Goal: Task Accomplishment & Management: Use online tool/utility

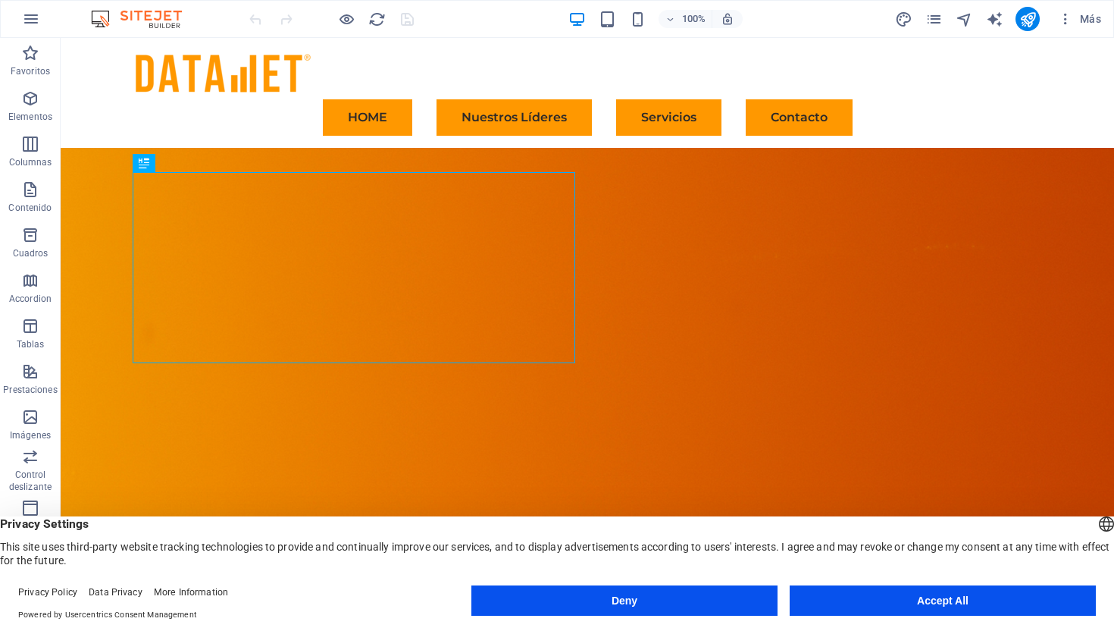
click at [101, 175] on figure at bounding box center [588, 358] width 1054 height 420
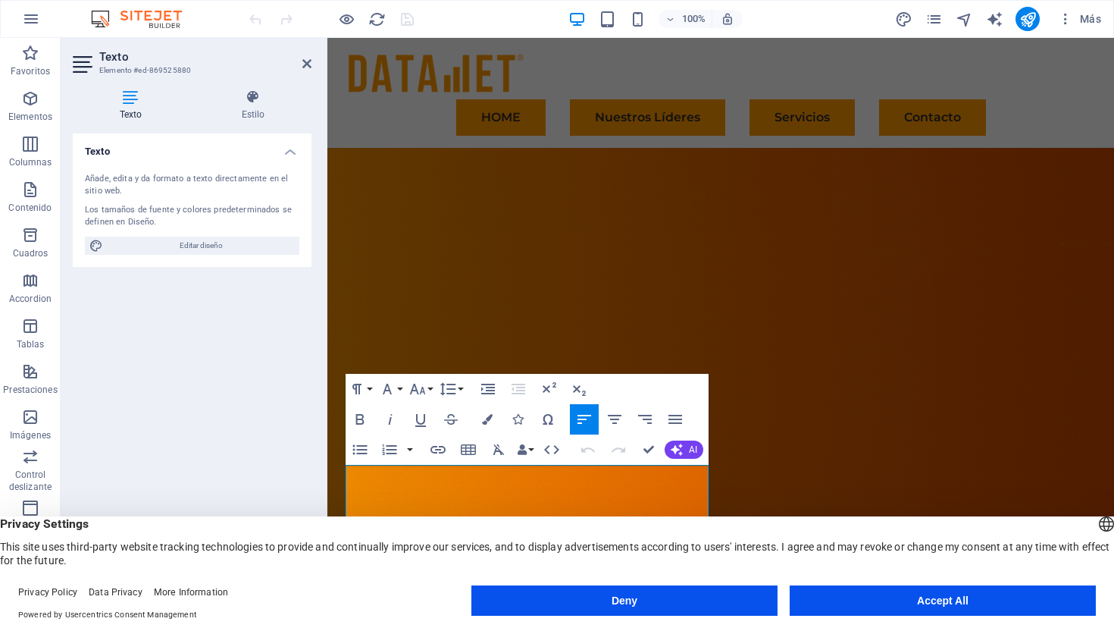
click at [715, 291] on figure at bounding box center [720, 355] width 787 height 414
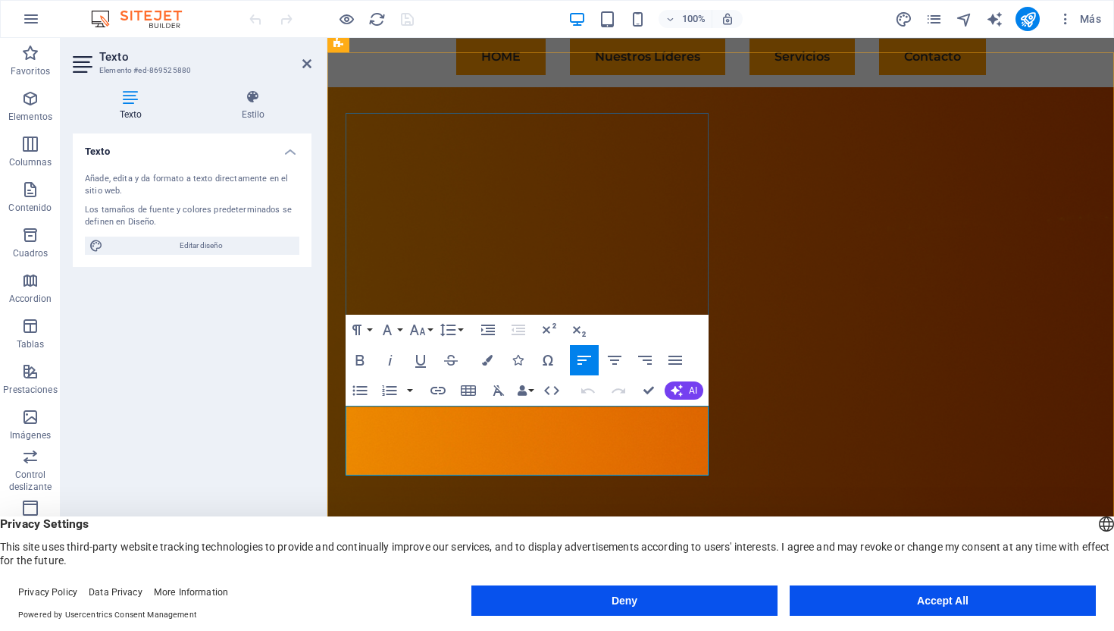
scroll to position [64, 0]
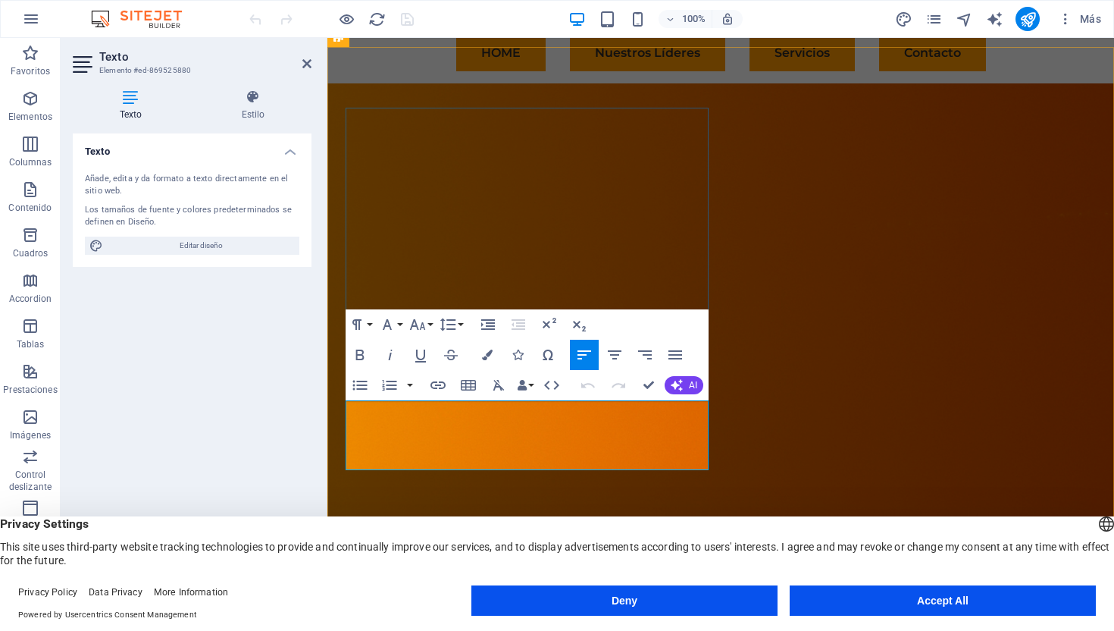
drag, startPoint x: 496, startPoint y: 438, endPoint x: 346, endPoint y: 442, distance: 149.4
click at [899, 591] on button "Accept All" at bounding box center [943, 600] width 306 height 30
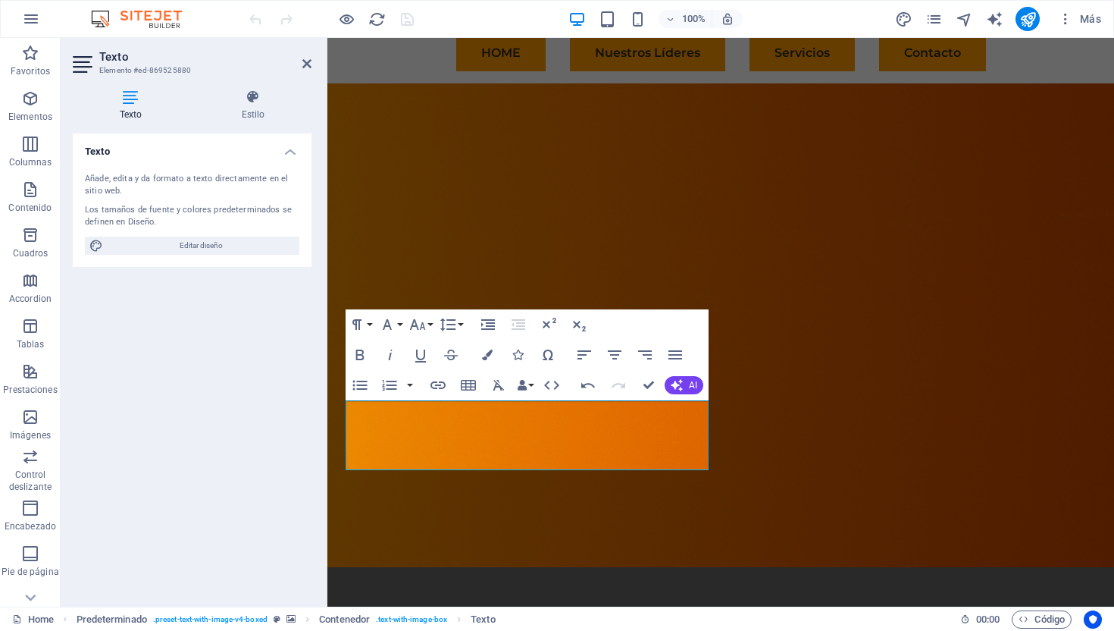
click at [816, 512] on figure at bounding box center [720, 325] width 787 height 484
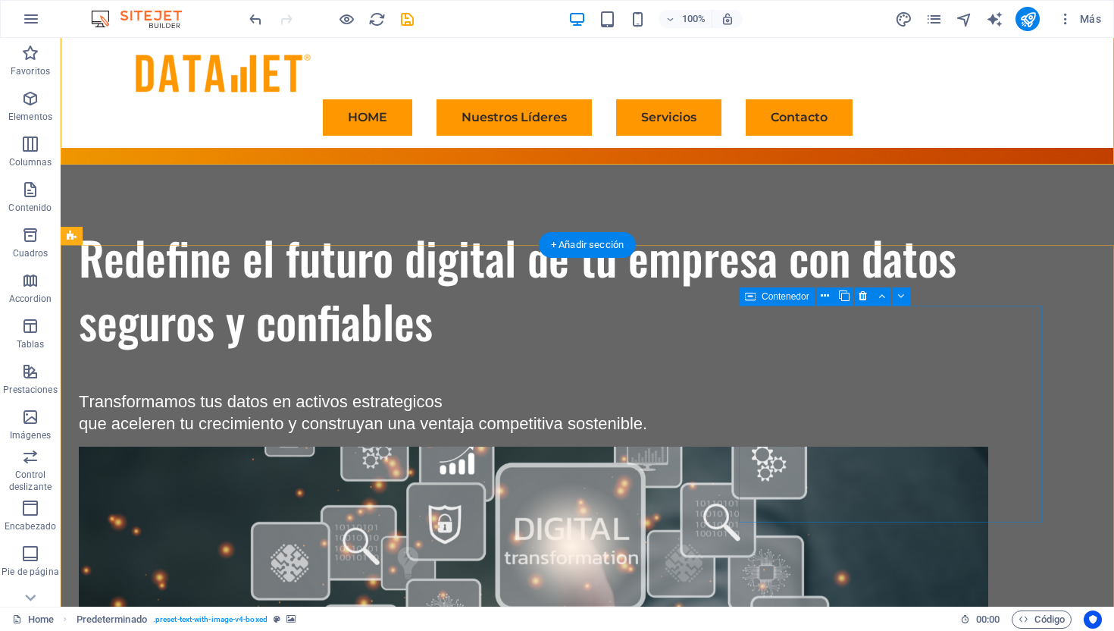
scroll to position [370, 0]
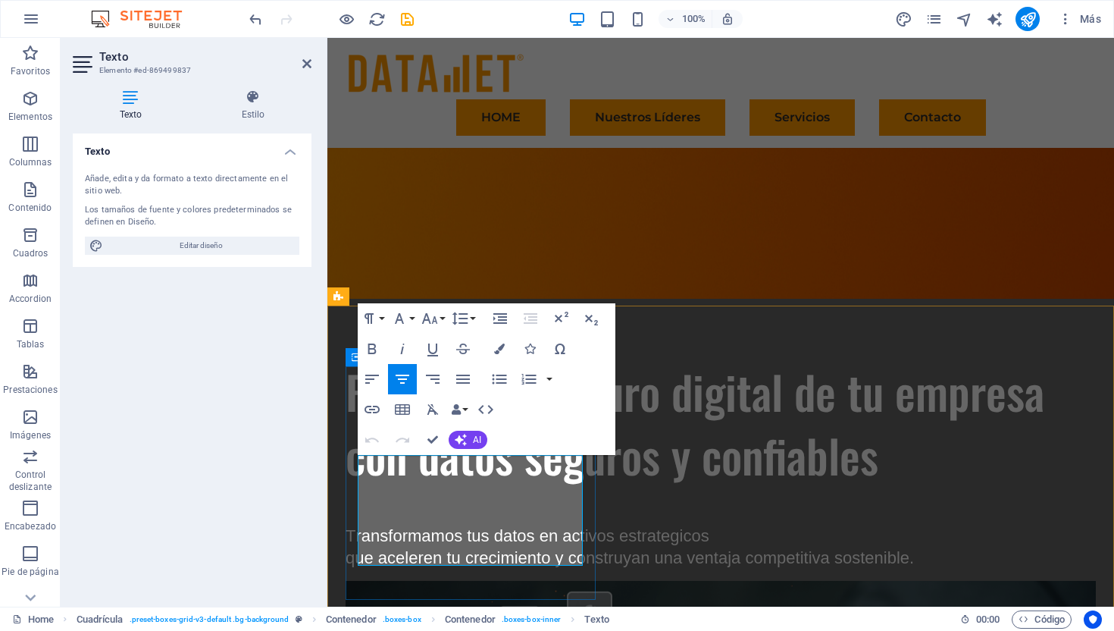
drag, startPoint x: 557, startPoint y: 553, endPoint x: 357, endPoint y: 468, distance: 217.7
click at [504, 346] on icon "button" at bounding box center [499, 348] width 11 height 11
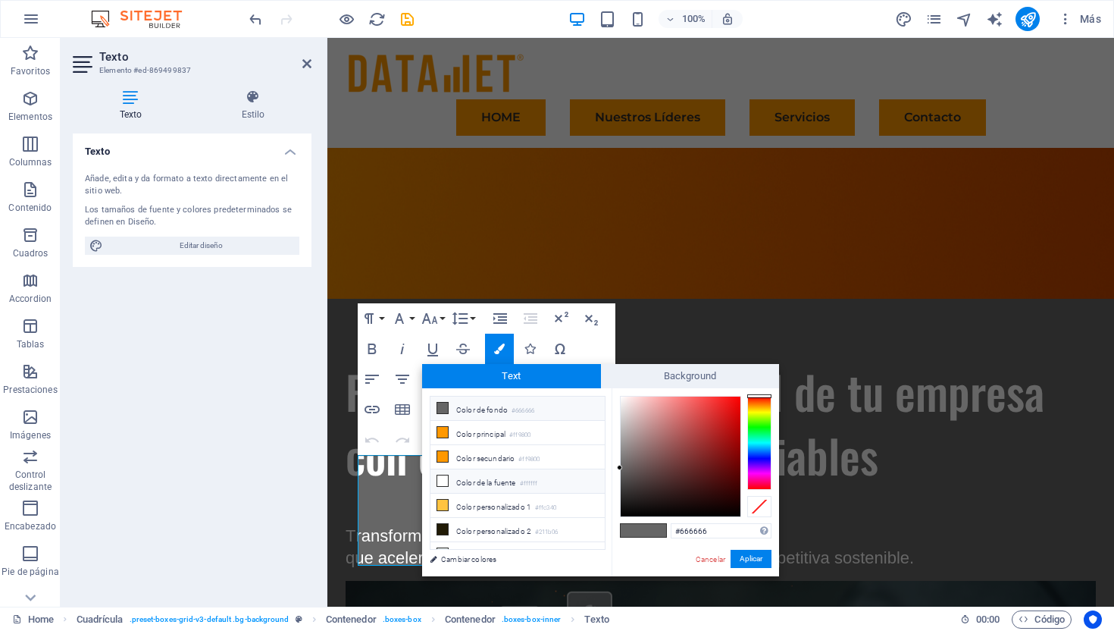
click at [473, 471] on li "Color de la fuente #ffffff" at bounding box center [518, 481] width 174 height 24
type input "#ffffff"
click at [478, 476] on li "Color de la fuente #ffffff" at bounding box center [518, 481] width 174 height 24
click at [750, 560] on button "Aplicar" at bounding box center [751, 559] width 41 height 18
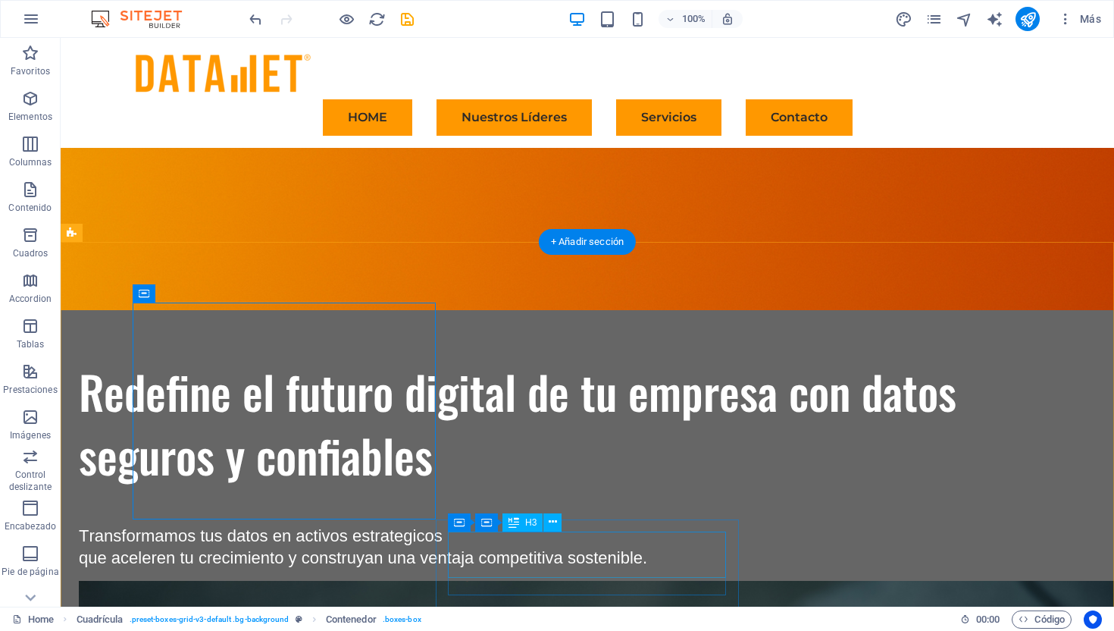
scroll to position [684, 0]
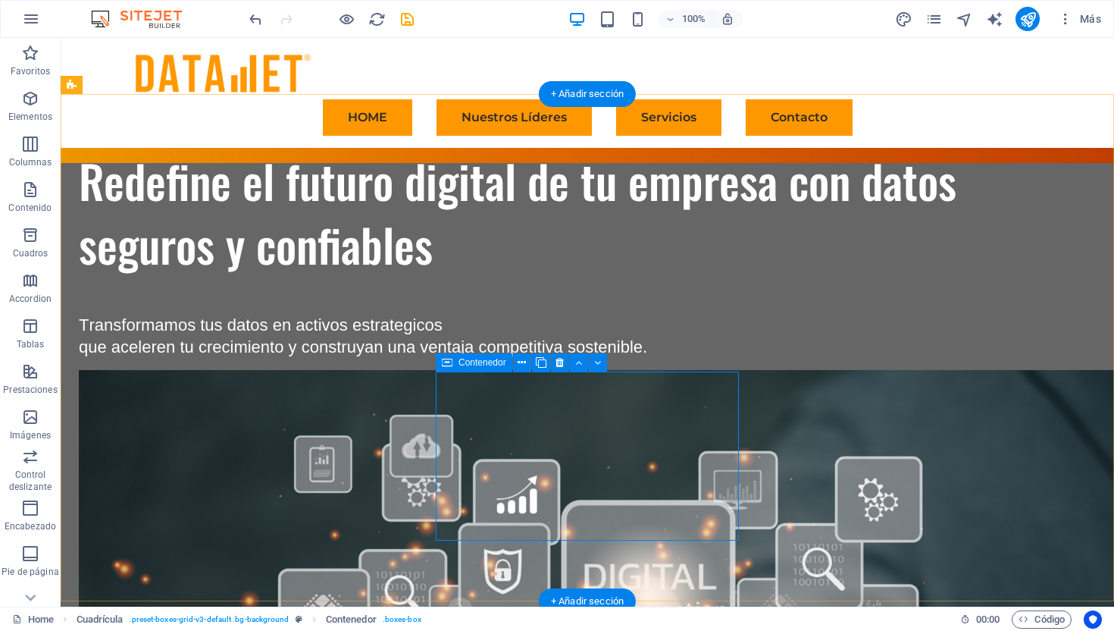
scroll to position [514, 0]
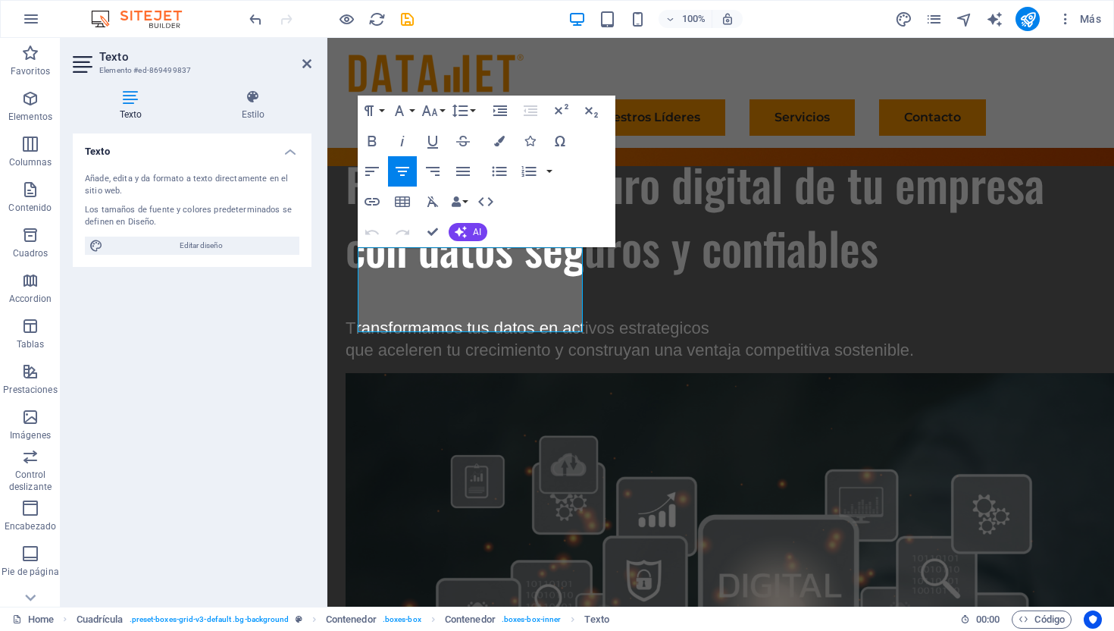
scroll to position [578, 0]
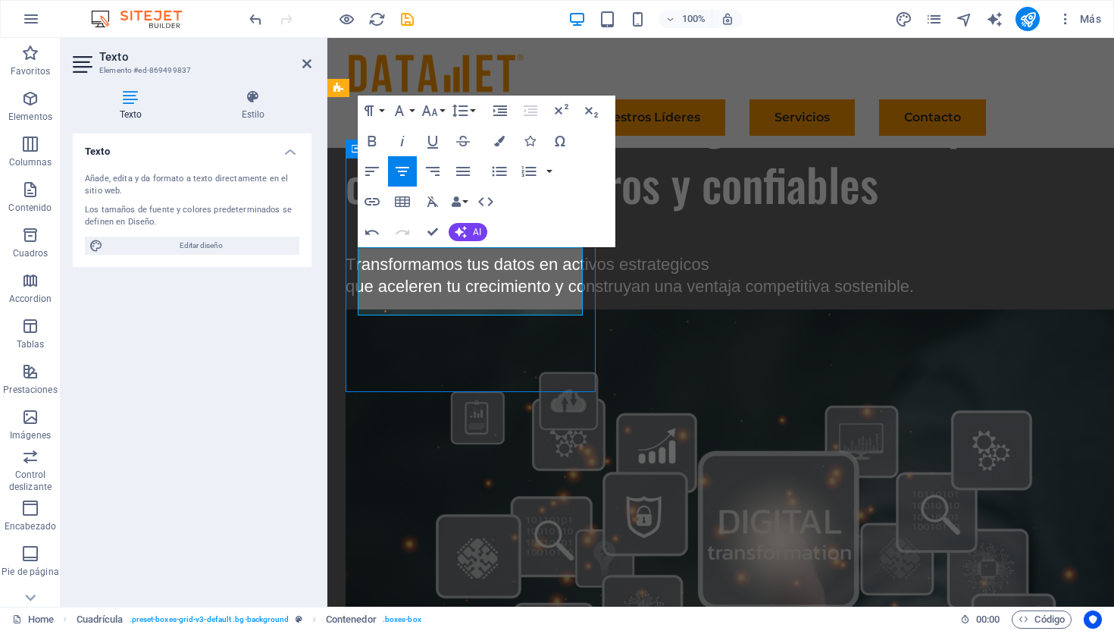
scroll to position [514, 0]
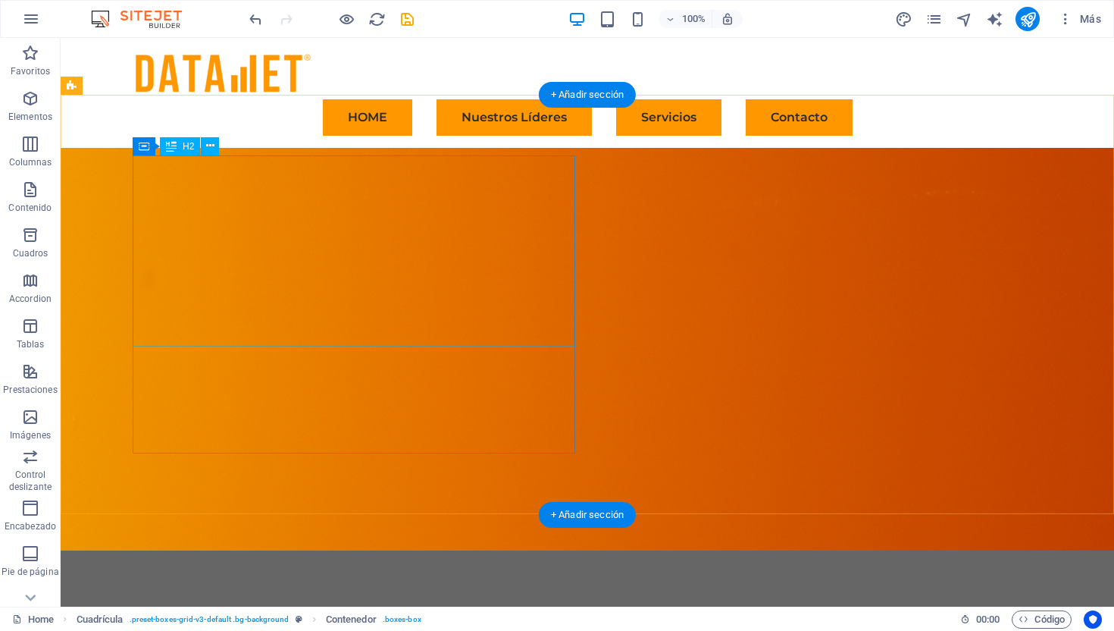
scroll to position [0, 0]
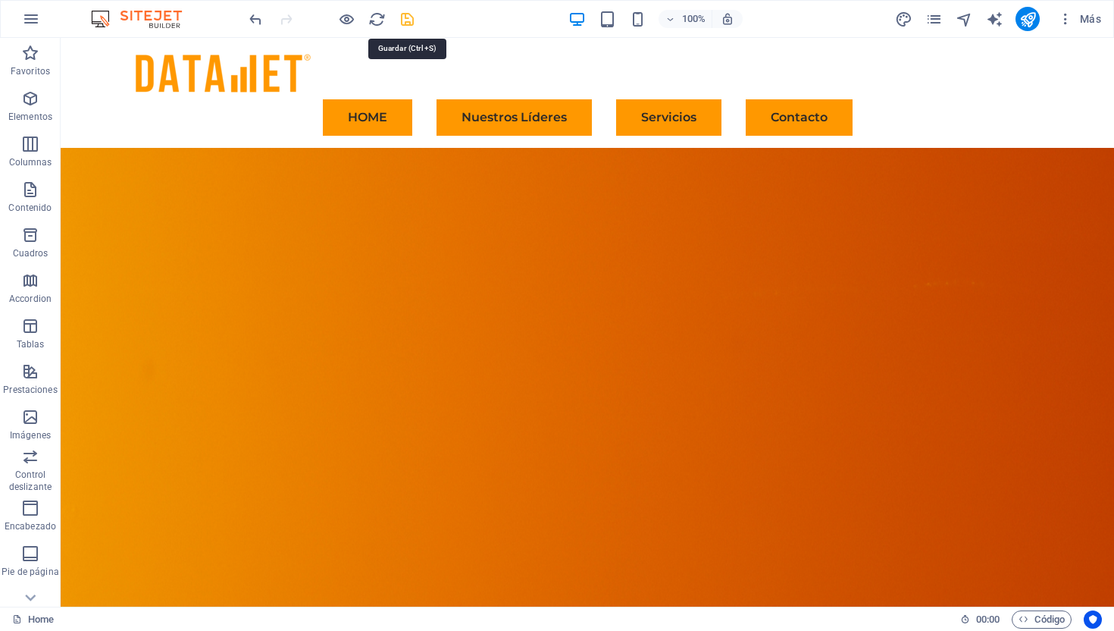
click at [407, 25] on icon "save" at bounding box center [407, 19] width 17 height 17
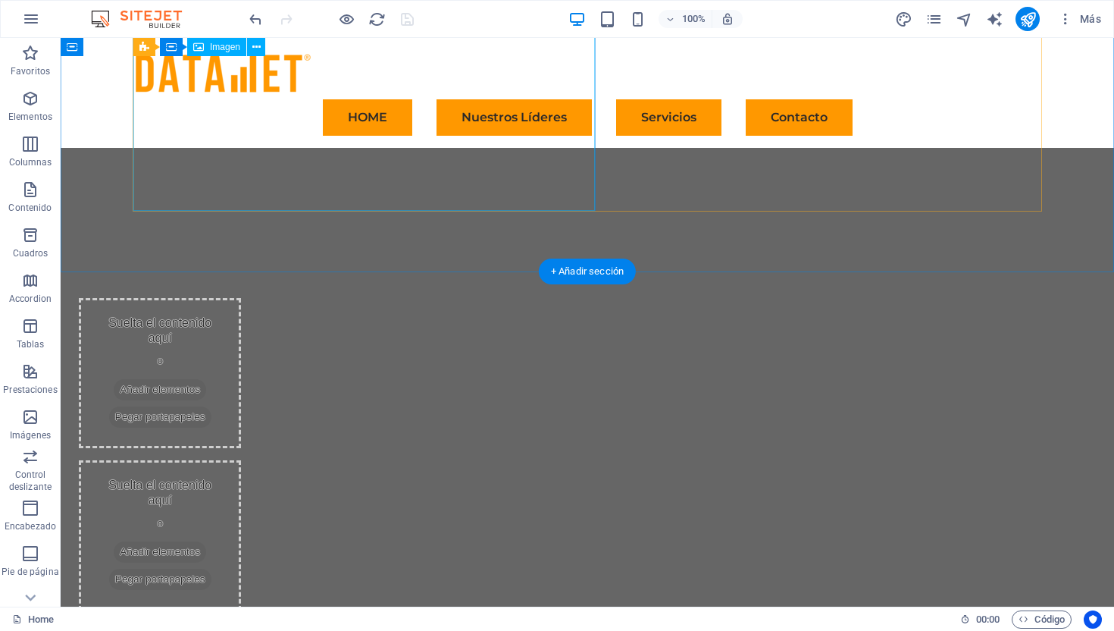
scroll to position [3193, 0]
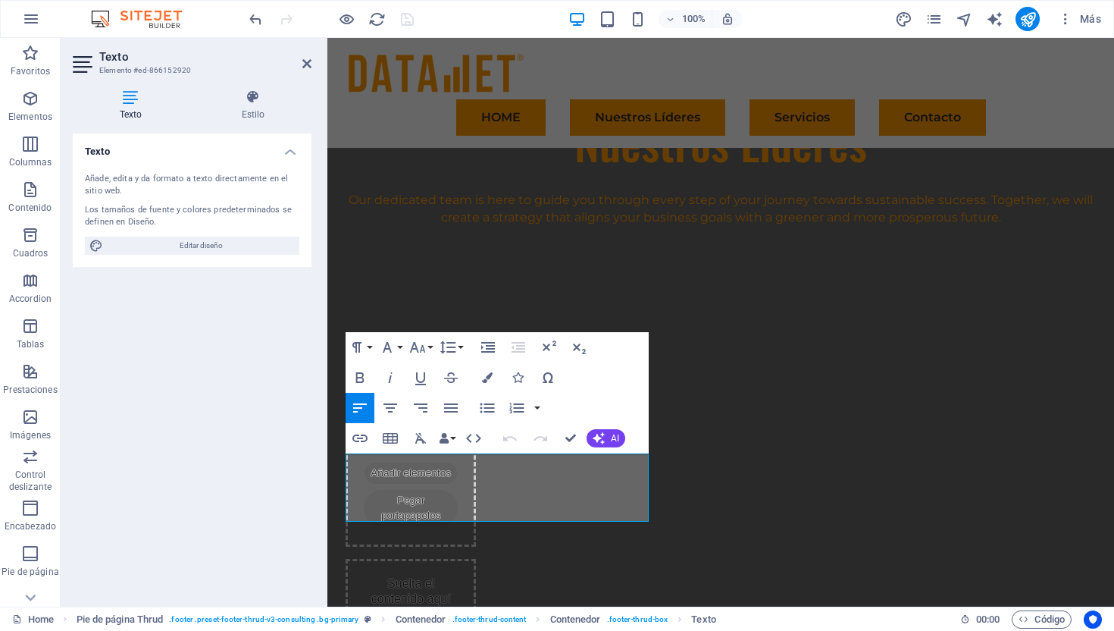
scroll to position [3254, 0]
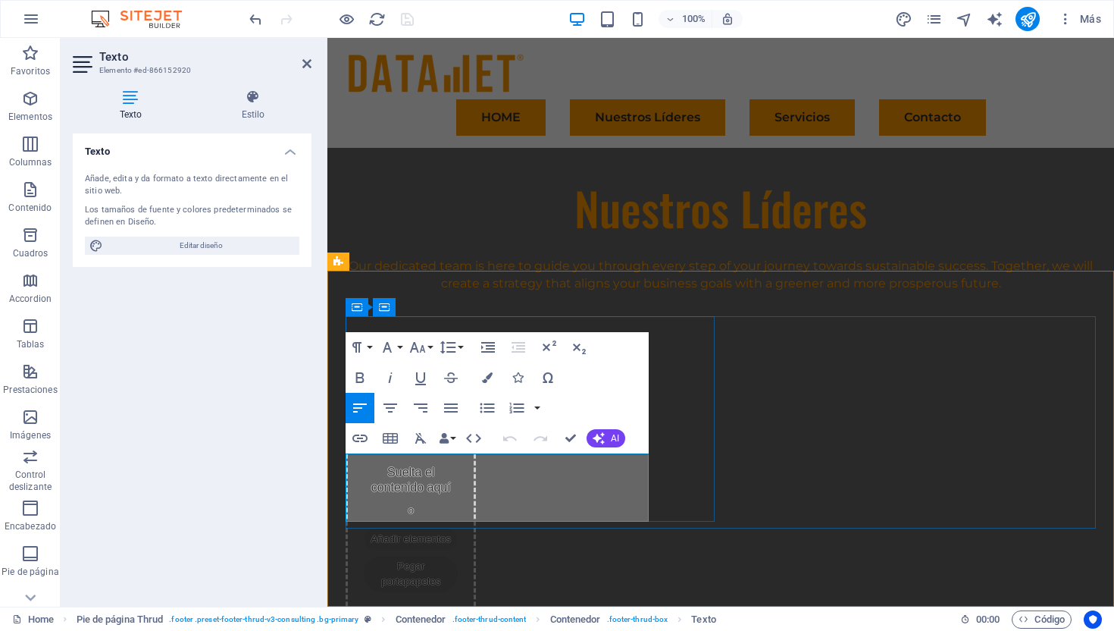
drag, startPoint x: 626, startPoint y: 511, endPoint x: 346, endPoint y: 459, distance: 284.4
click at [485, 379] on icon "button" at bounding box center [487, 377] width 11 height 11
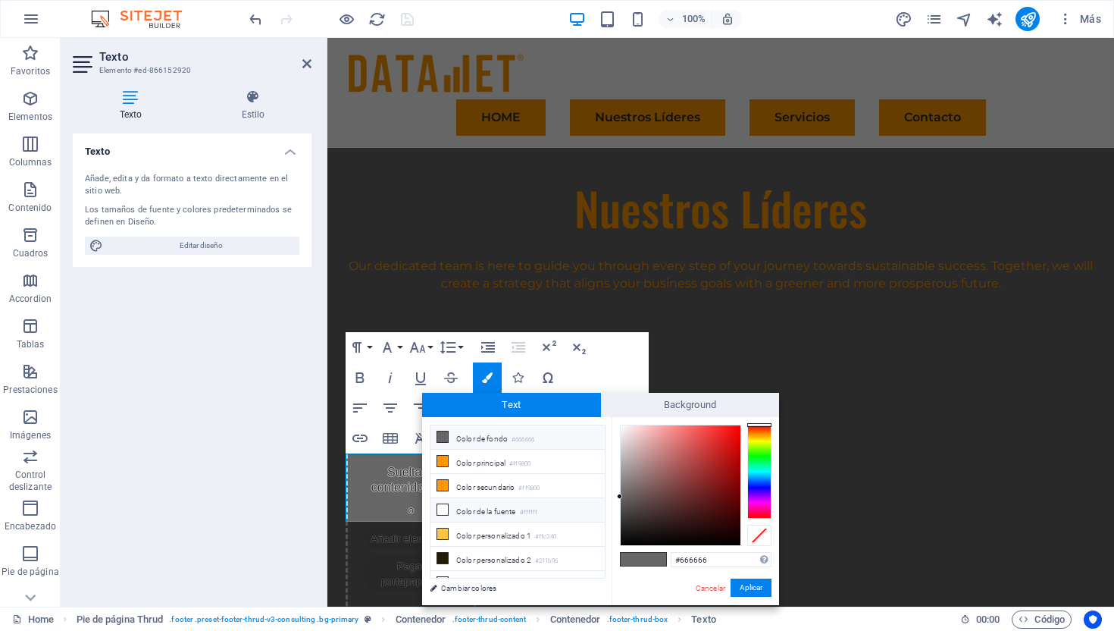
click at [465, 516] on li "Color de la fuente #ffffff" at bounding box center [518, 510] width 174 height 24
type input "#ffffff"
click at [747, 583] on button "Aplicar" at bounding box center [751, 587] width 41 height 18
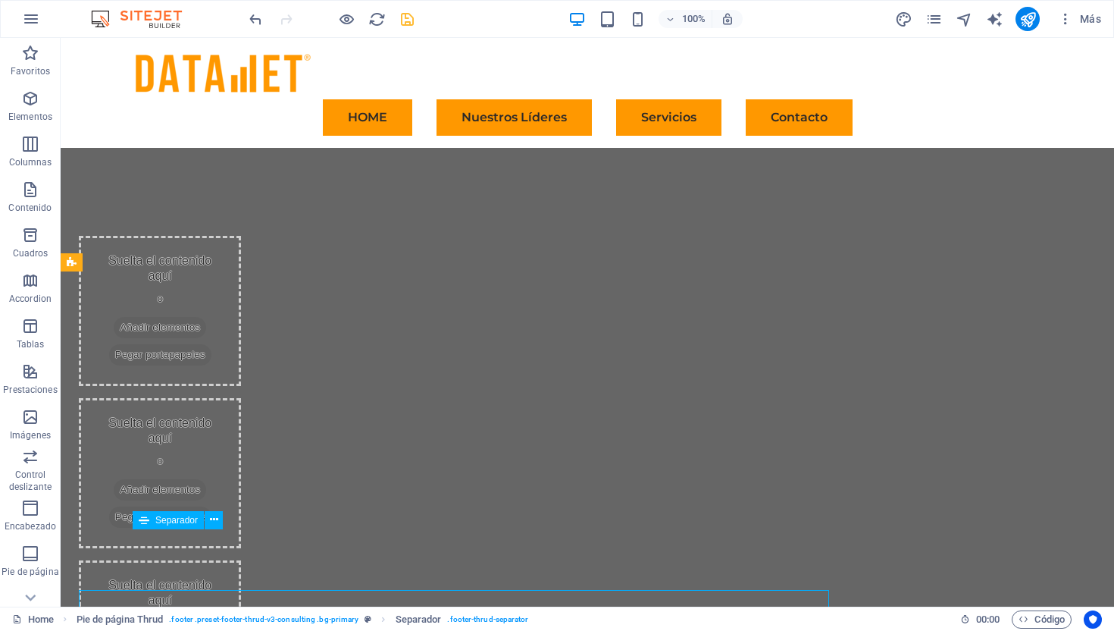
scroll to position [3193, 0]
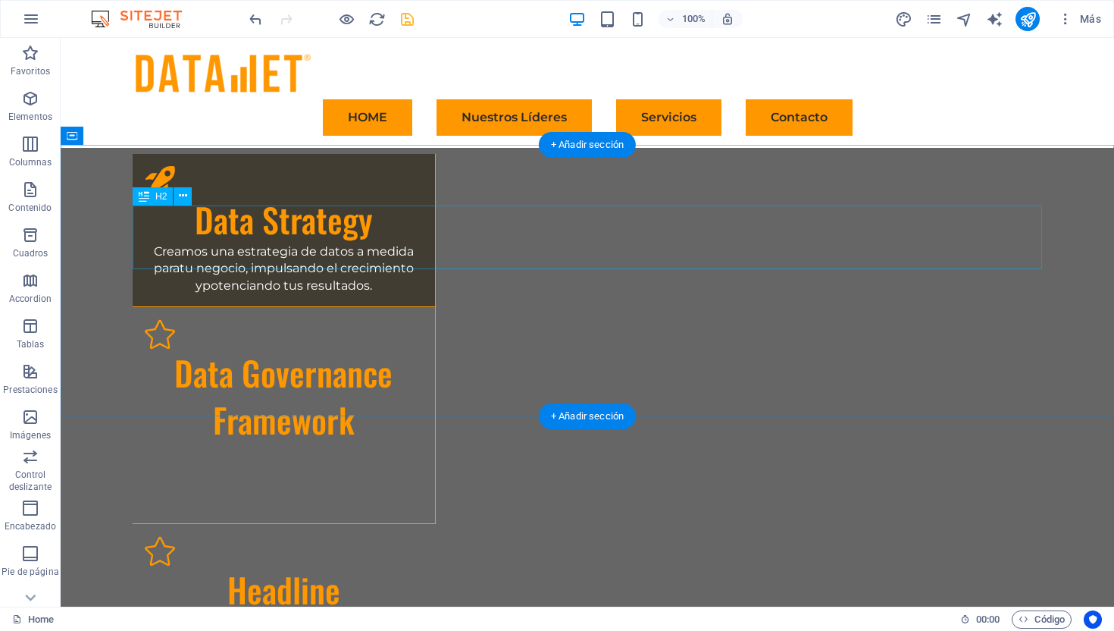
scroll to position [1336, 0]
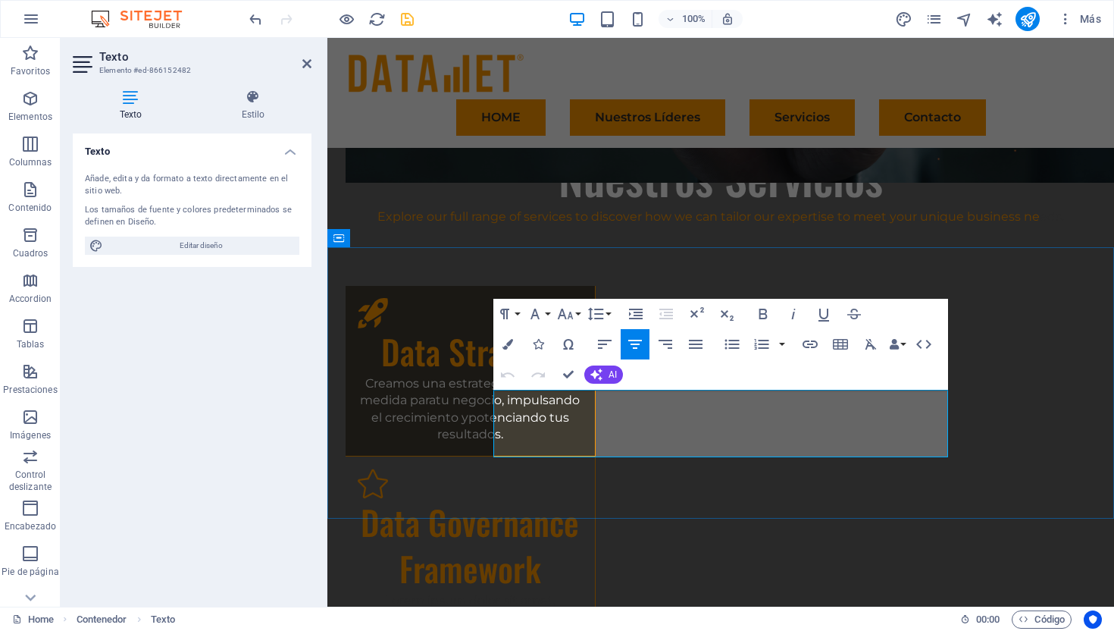
drag, startPoint x: 744, startPoint y: 448, endPoint x: 493, endPoint y: 392, distance: 257.1
click at [514, 343] on button "Colors" at bounding box center [507, 344] width 29 height 30
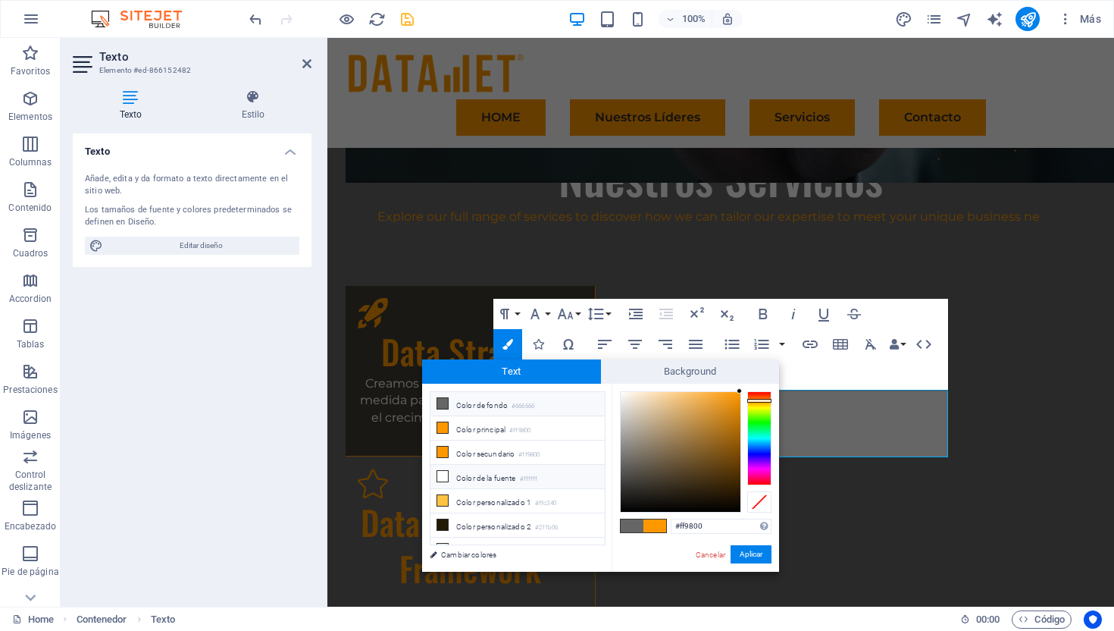
click at [483, 475] on li "Color de la fuente #ffffff" at bounding box center [518, 477] width 174 height 24
type input "#ffffff"
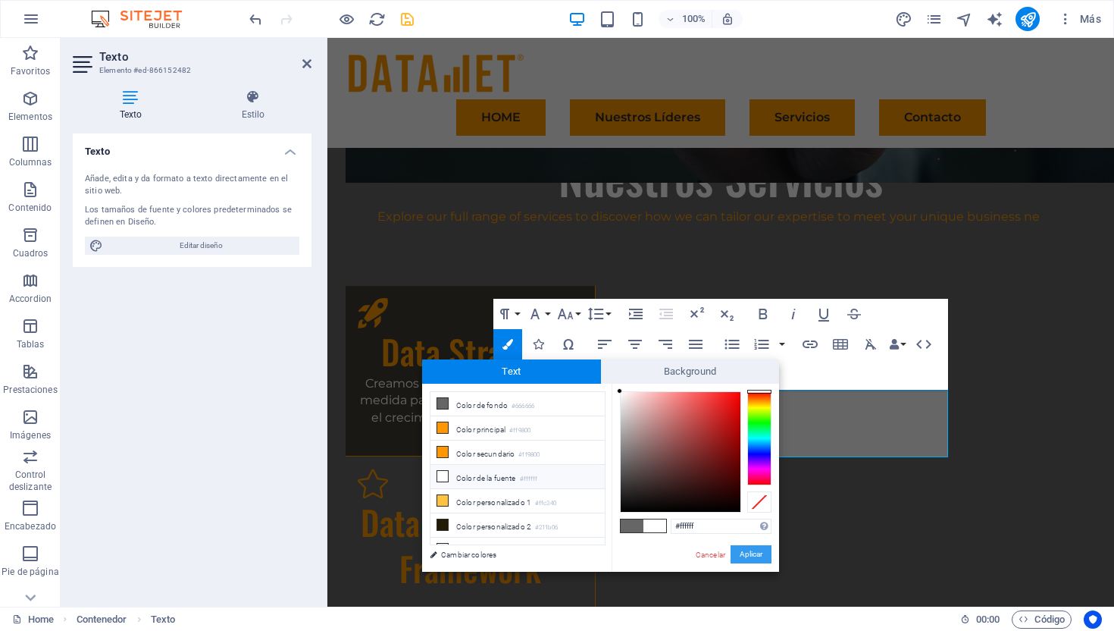
click at [748, 554] on button "Aplicar" at bounding box center [751, 554] width 41 height 18
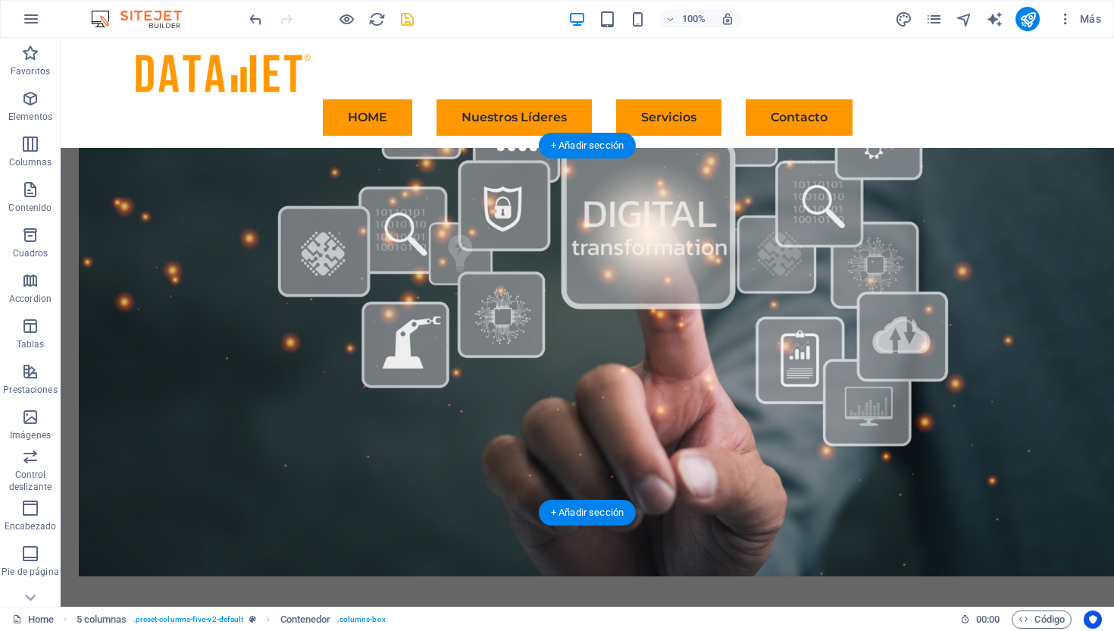
scroll to position [973, 0]
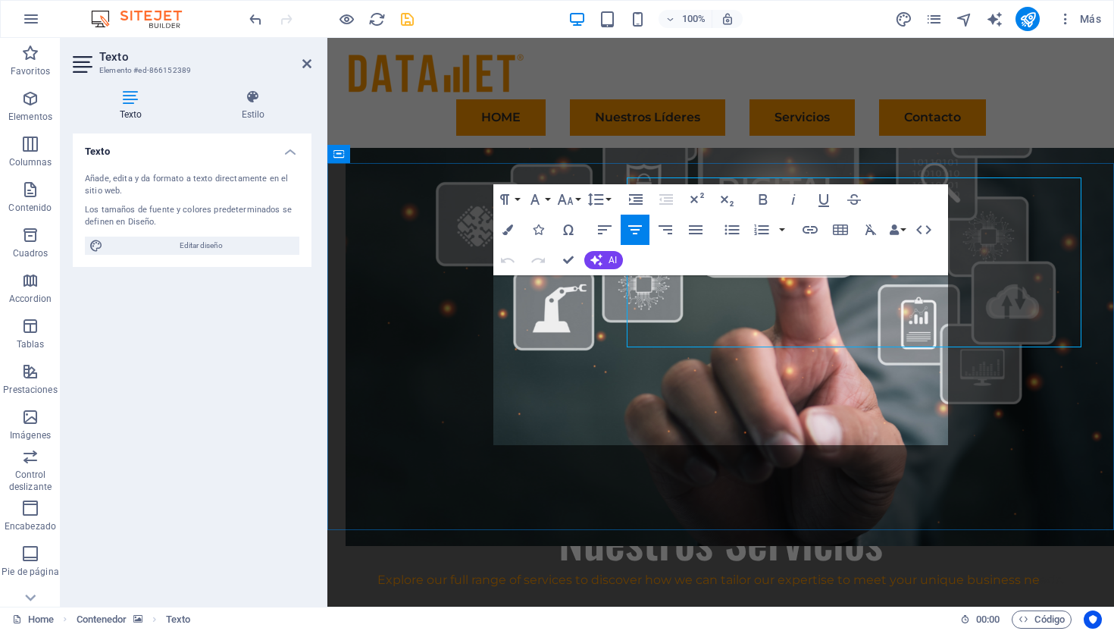
scroll to position [1054, 0]
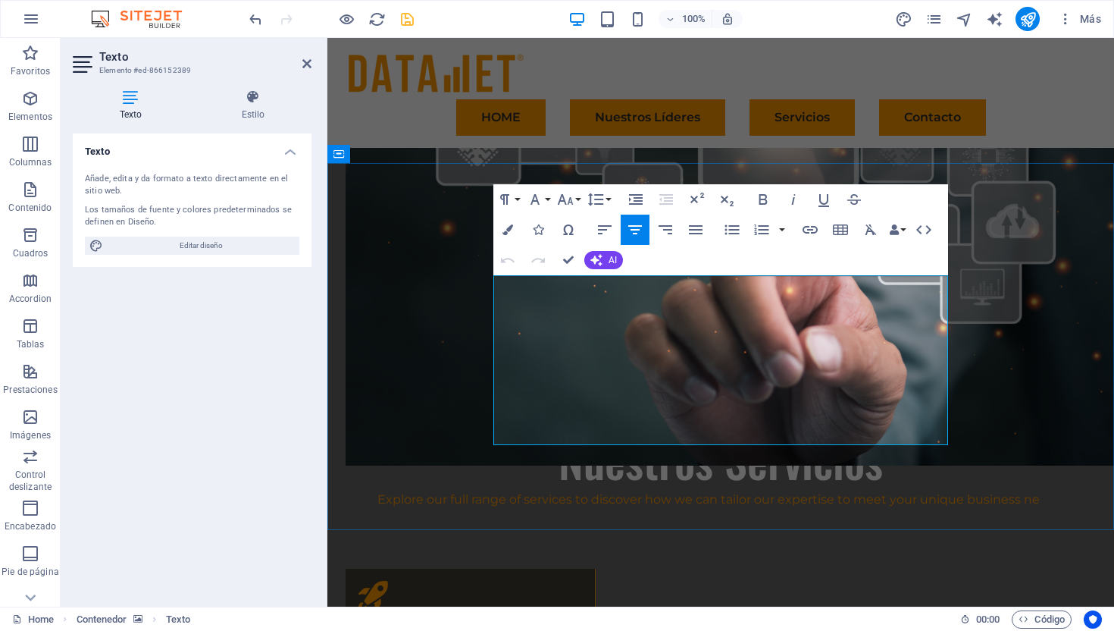
drag, startPoint x: 810, startPoint y: 434, endPoint x: 508, endPoint y: 284, distance: 336.6
click at [509, 242] on button "Colors" at bounding box center [507, 230] width 29 height 30
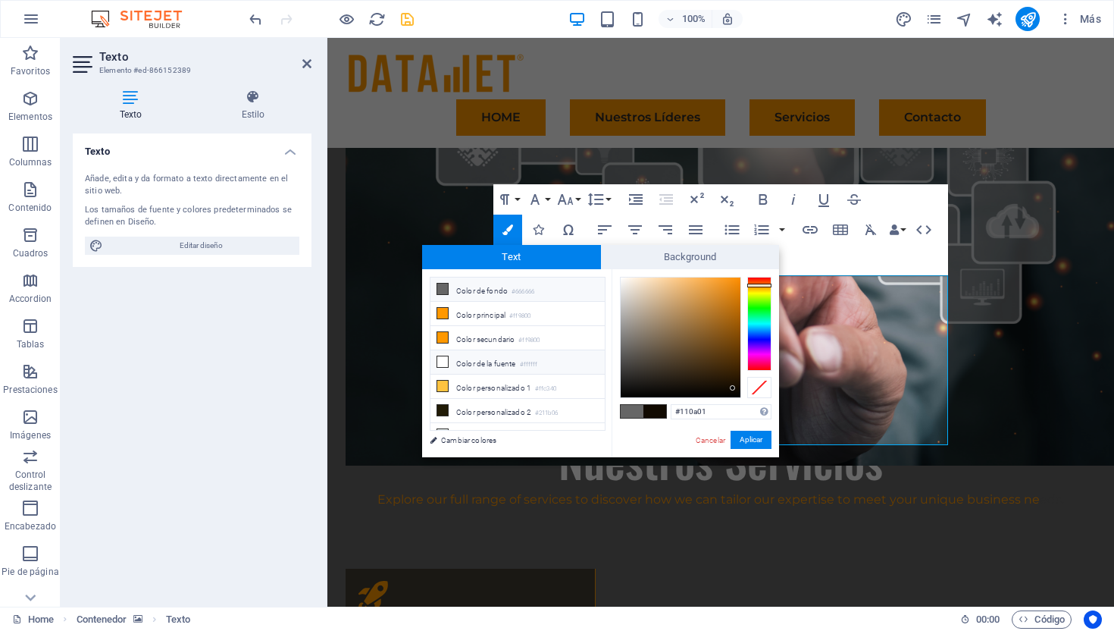
click at [473, 365] on li "Color de la fuente #ffffff" at bounding box center [518, 362] width 174 height 24
type input "#ffffff"
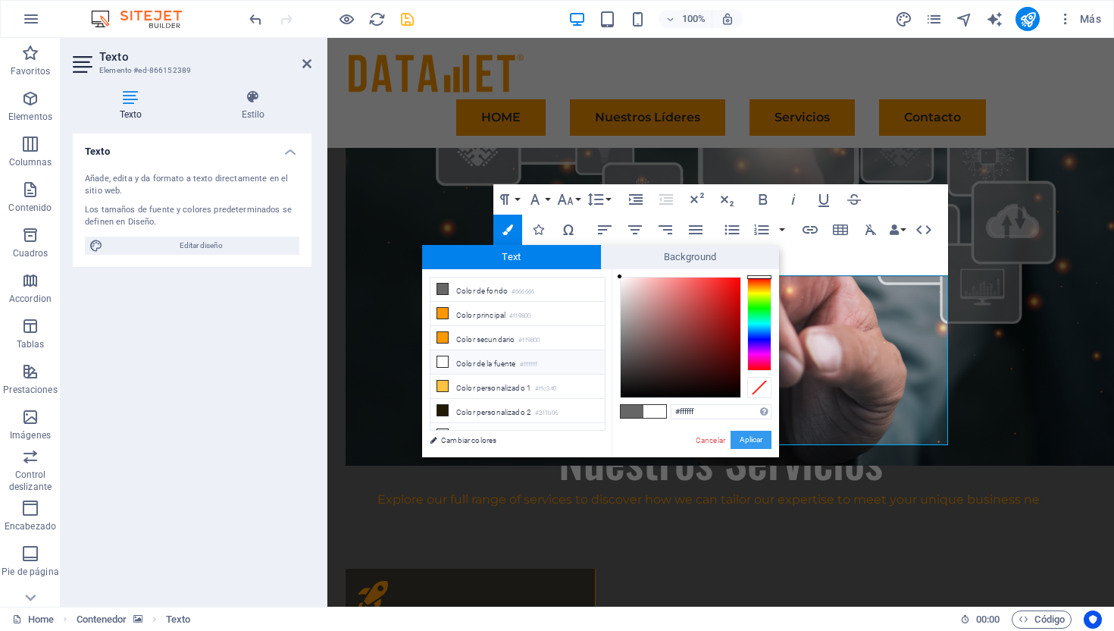
click at [763, 443] on button "Aplicar" at bounding box center [751, 440] width 41 height 18
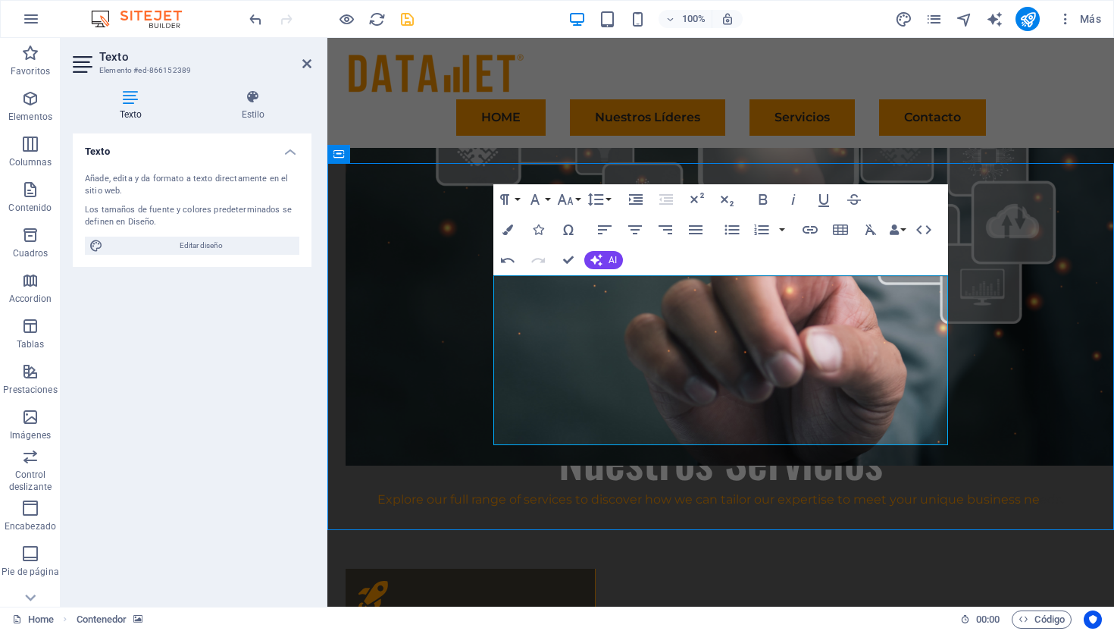
scroll to position [973, 0]
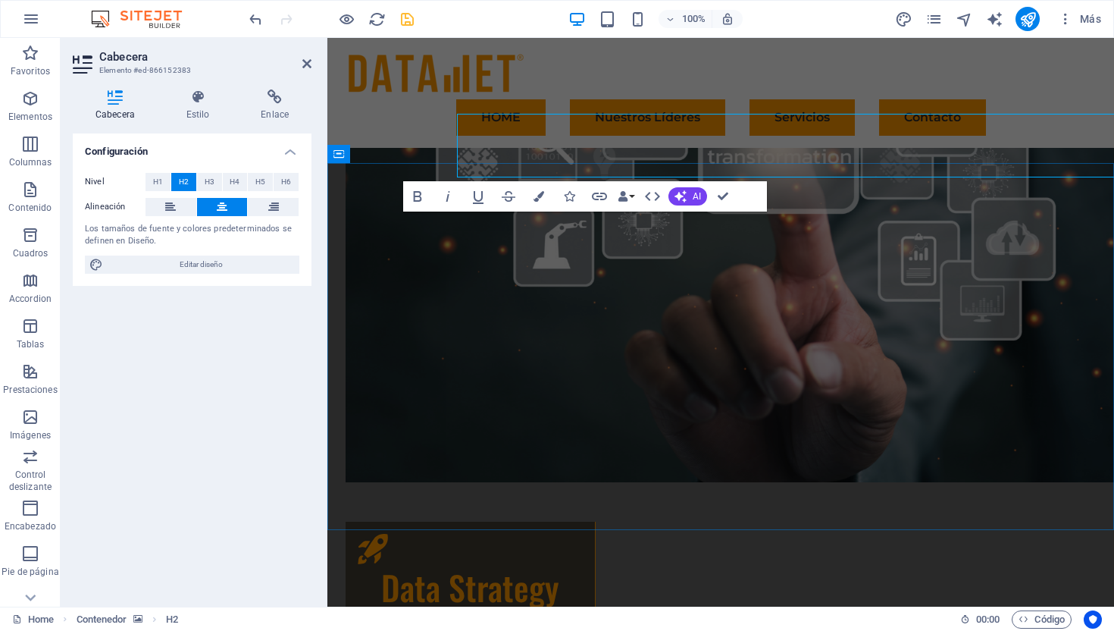
scroll to position [1054, 0]
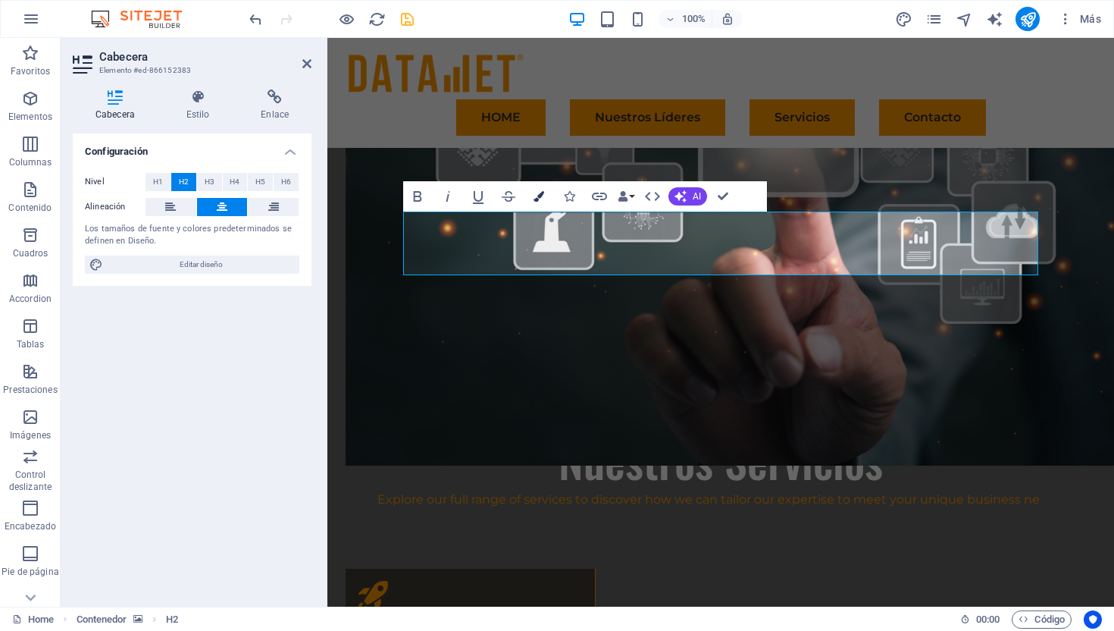
click at [542, 196] on icon "button" at bounding box center [539, 196] width 11 height 11
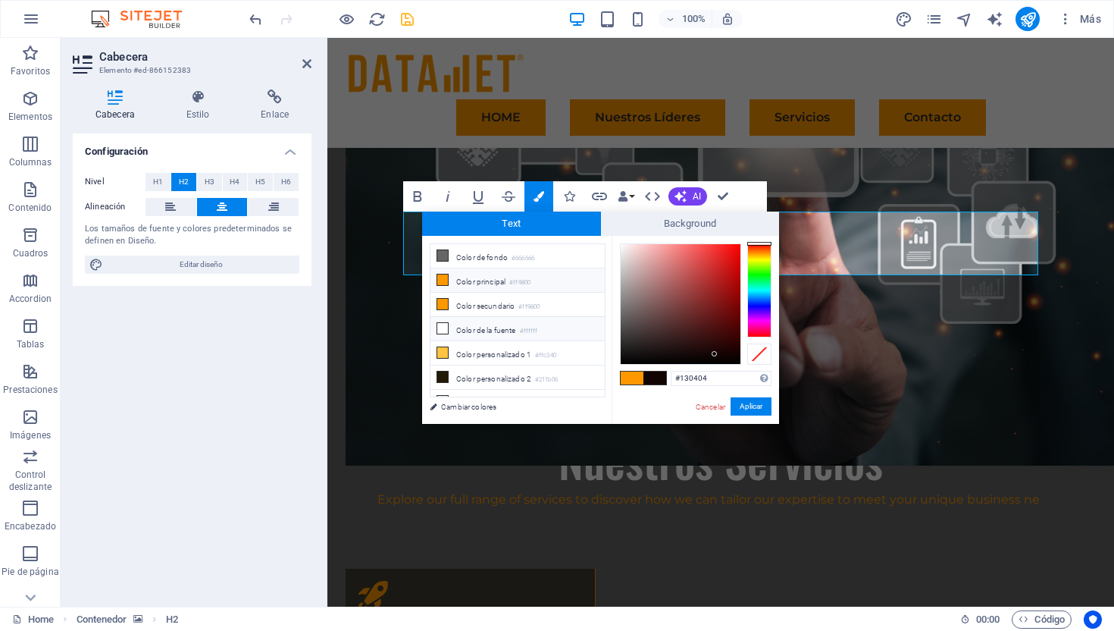
click at [483, 331] on li "Color de la fuente #ffffff" at bounding box center [518, 329] width 174 height 24
type input "#ffffff"
click at [742, 411] on button "Aplicar" at bounding box center [751, 406] width 41 height 18
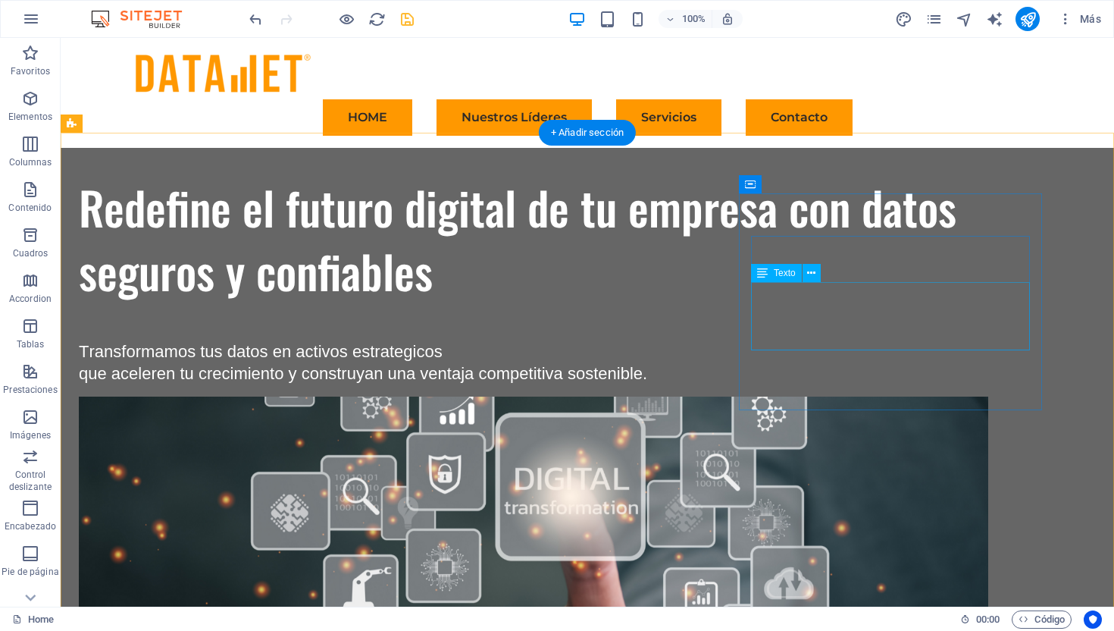
scroll to position [479, 0]
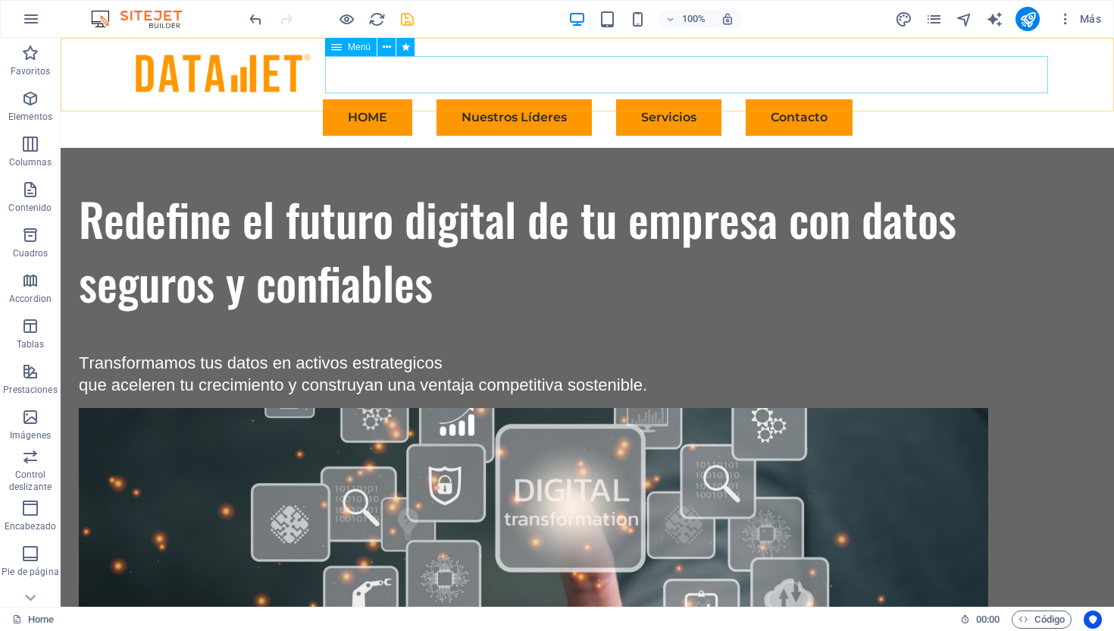
click at [910, 99] on nav "HOME Nuestros Líderes Servicios Contacto" at bounding box center [588, 117] width 922 height 36
click at [458, 99] on nav "HOME Nuestros Líderes Servicios Contacto" at bounding box center [588, 117] width 922 height 36
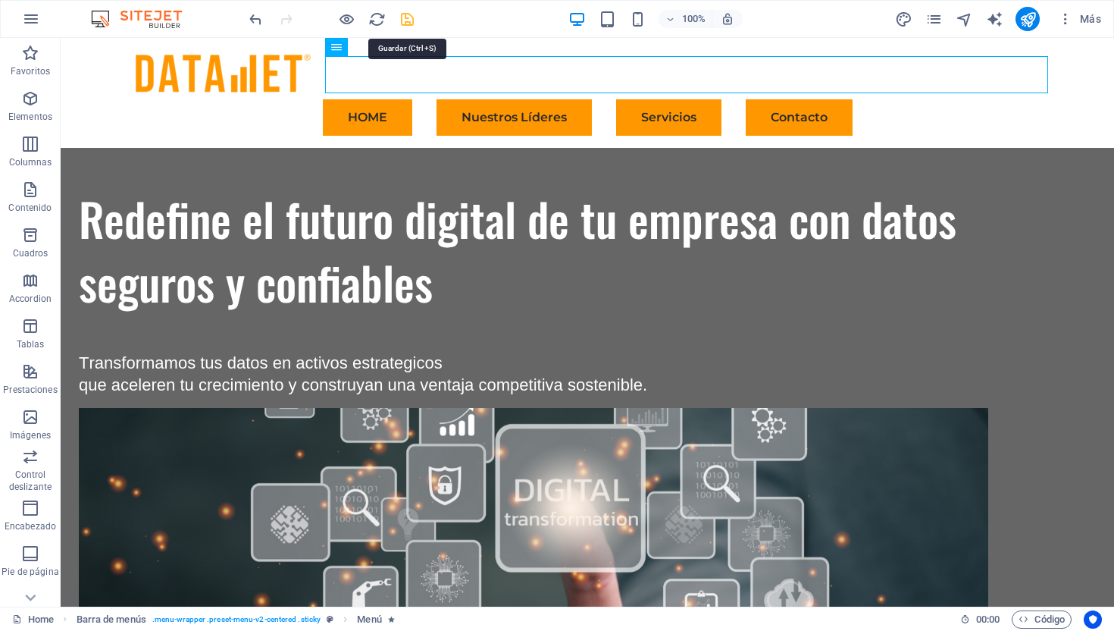
click at [401, 21] on icon "save" at bounding box center [407, 19] width 17 height 17
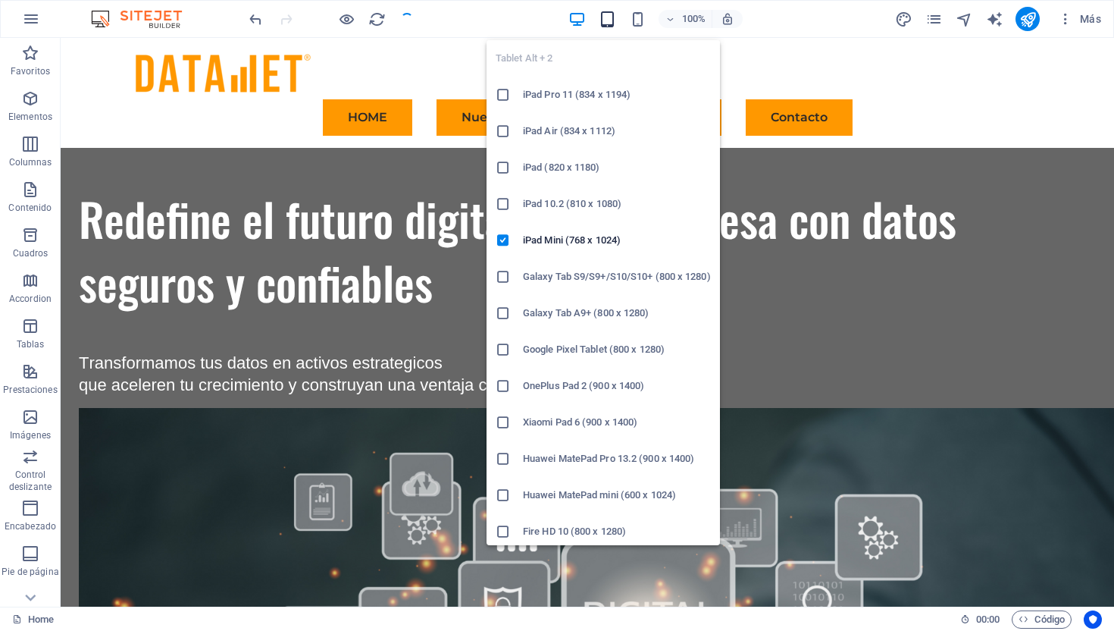
click at [609, 18] on icon "button" at bounding box center [607, 19] width 17 height 17
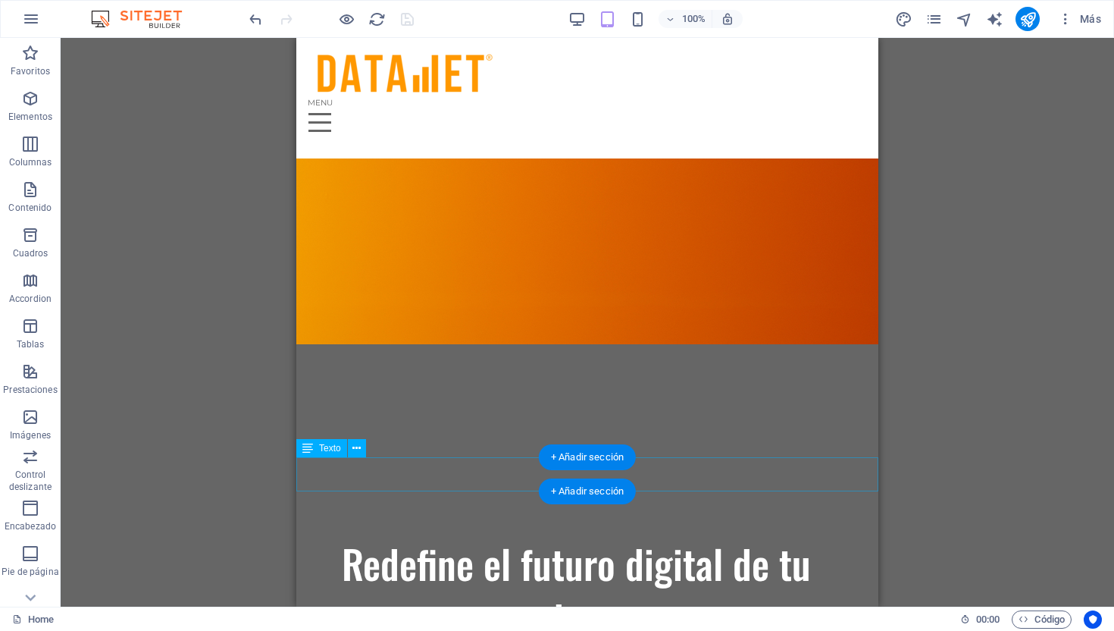
scroll to position [322, 0]
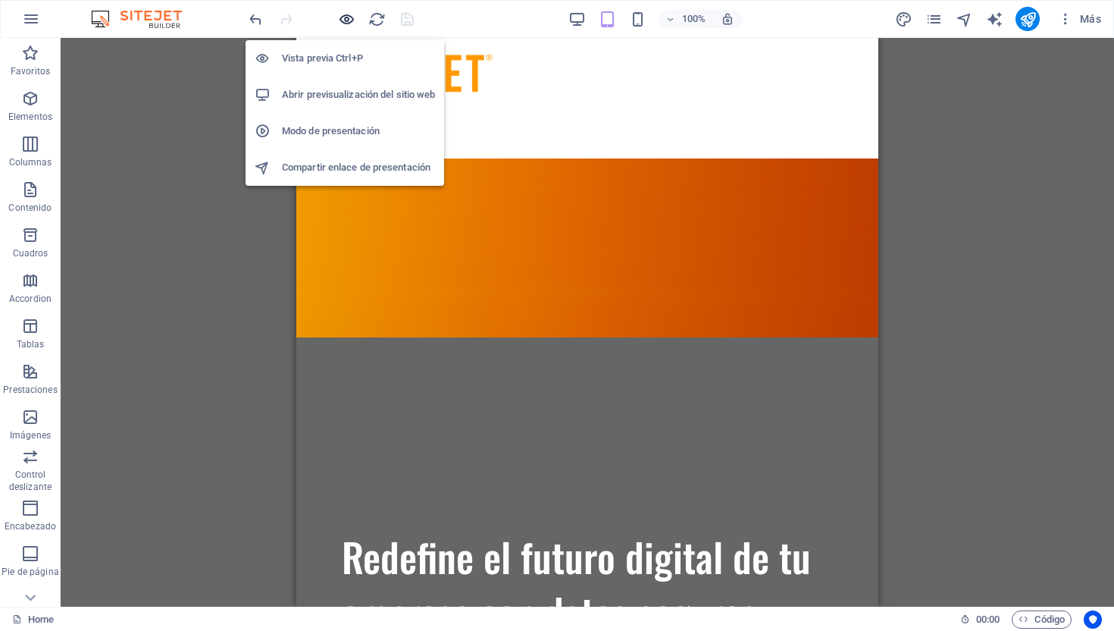
click at [348, 19] on icon "button" at bounding box center [346, 19] width 17 height 17
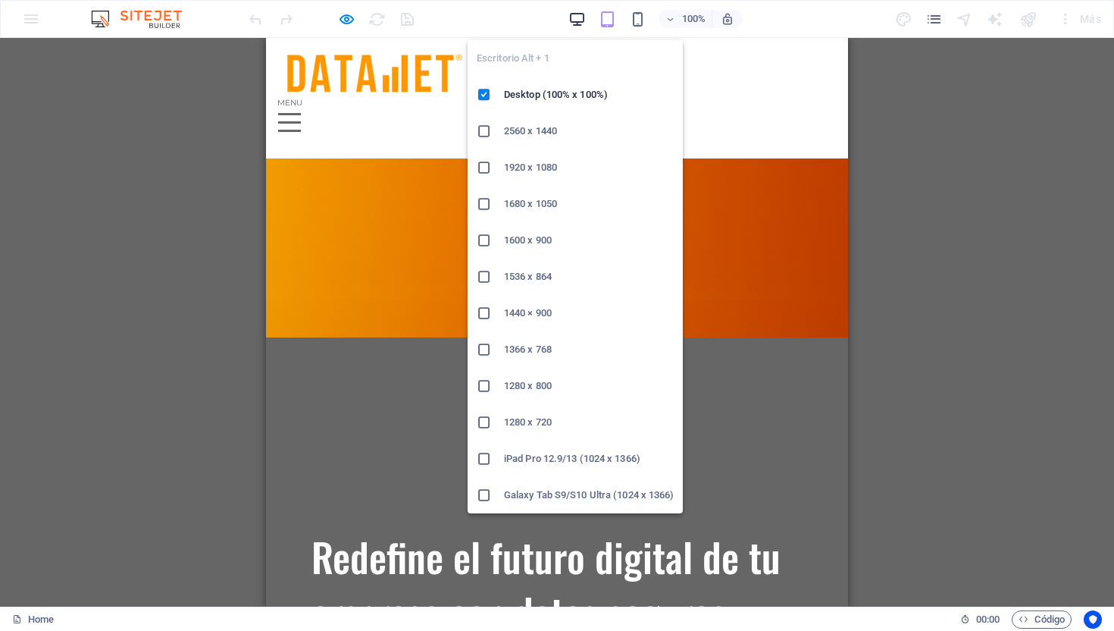
click at [575, 16] on icon "button" at bounding box center [576, 19] width 17 height 17
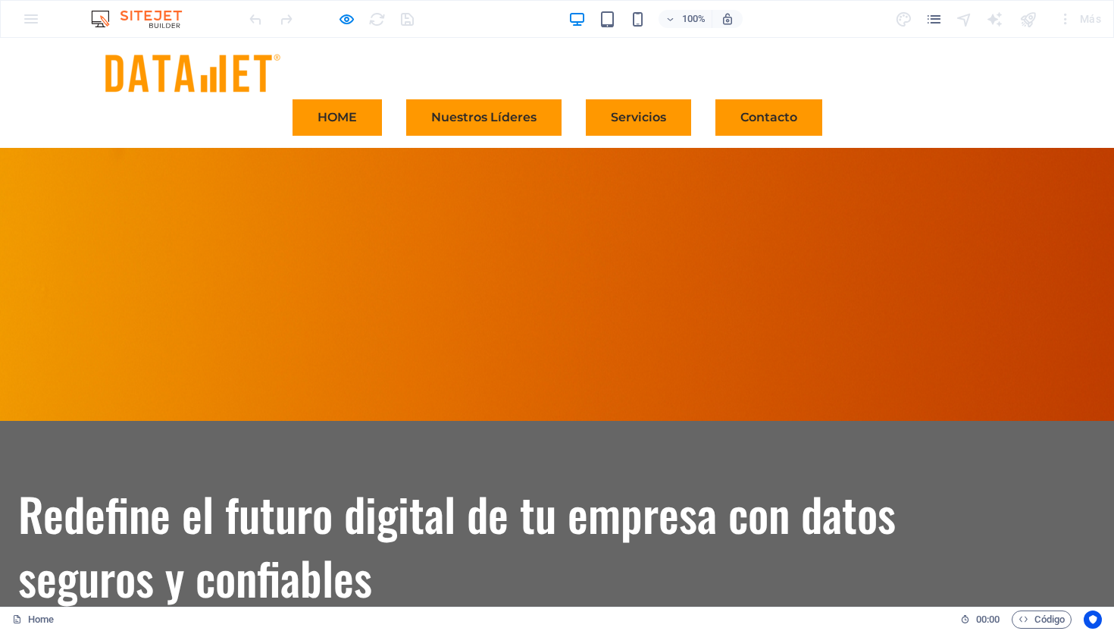
scroll to position [164, 0]
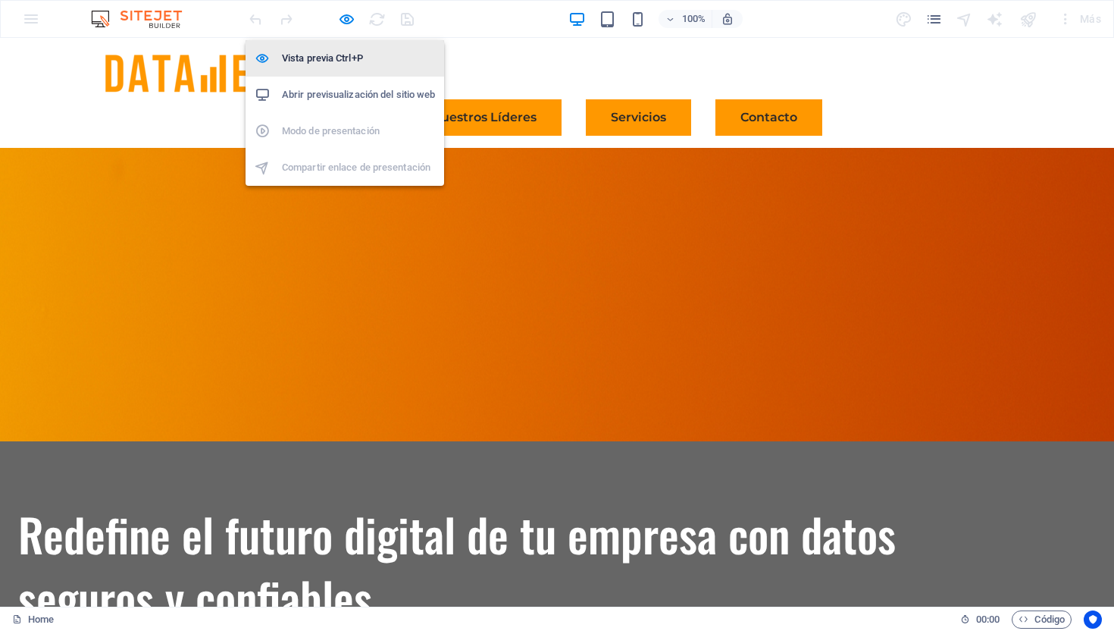
click at [346, 58] on h6 "Vista previa Ctrl+P" at bounding box center [358, 58] width 153 height 18
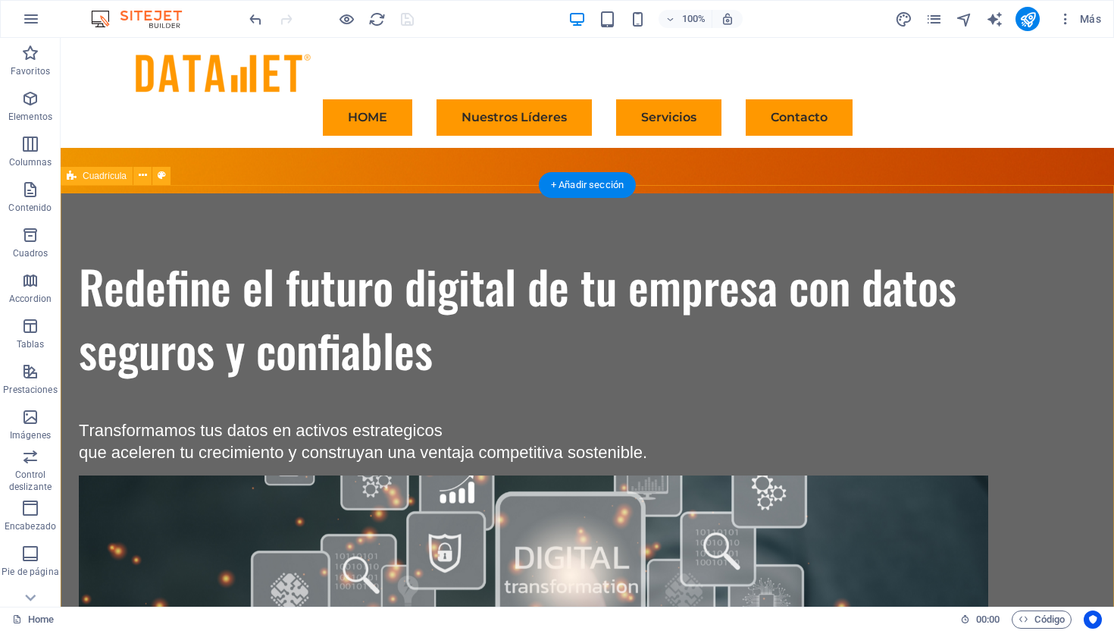
scroll to position [427, 0]
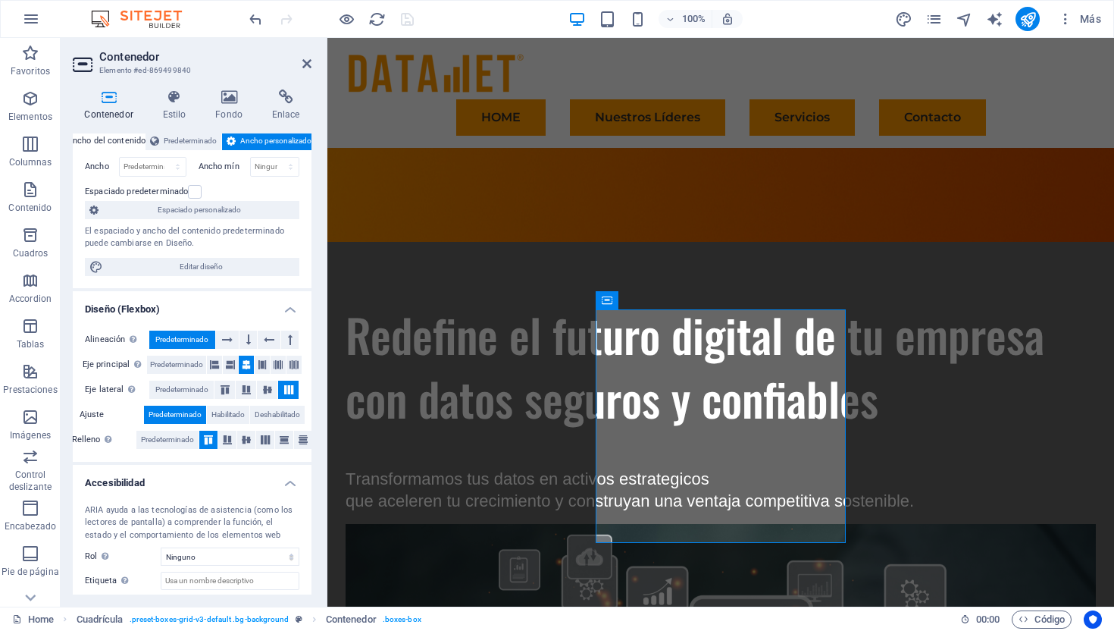
scroll to position [55, 0]
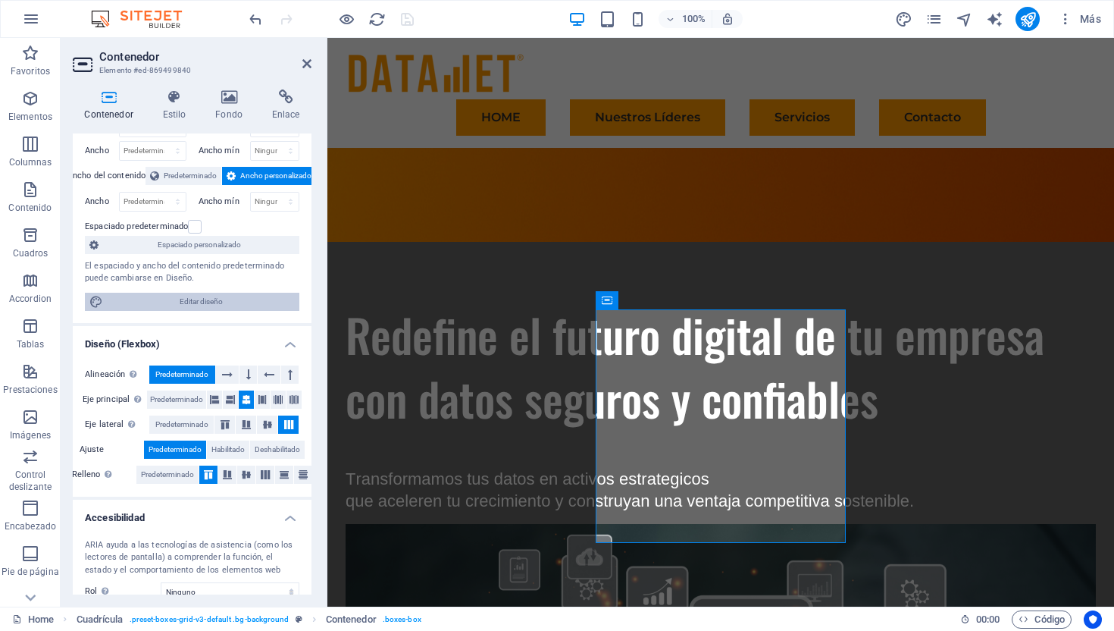
click at [256, 305] on span "Editar diseño" at bounding box center [201, 302] width 187 height 18
select select "px"
select select "400"
select select "px"
select select "rem"
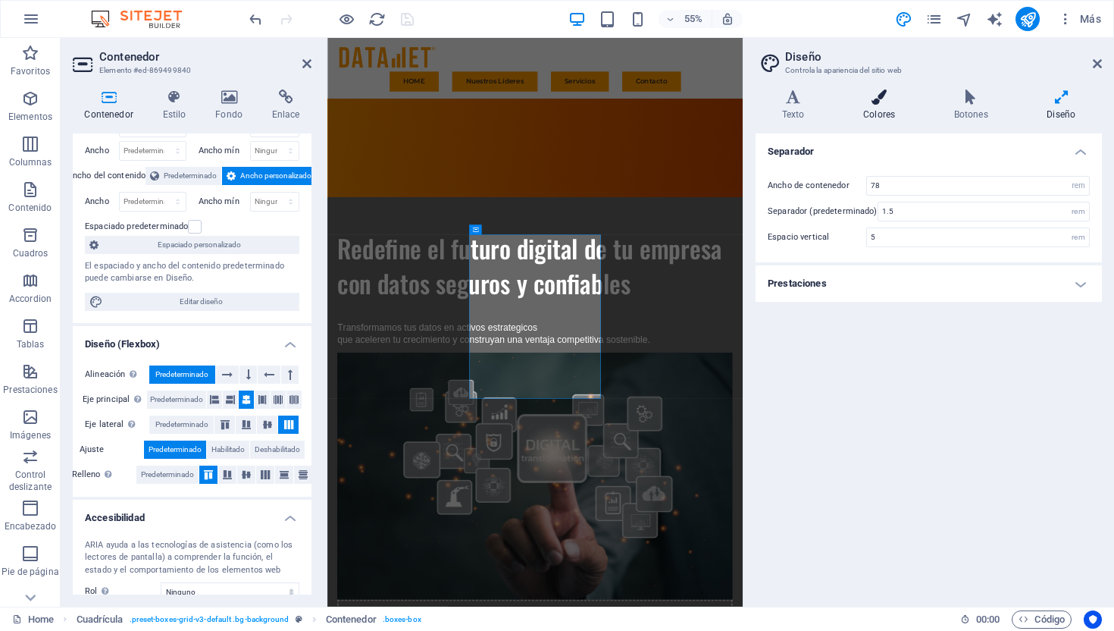
click at [883, 101] on icon at bounding box center [879, 96] width 85 height 15
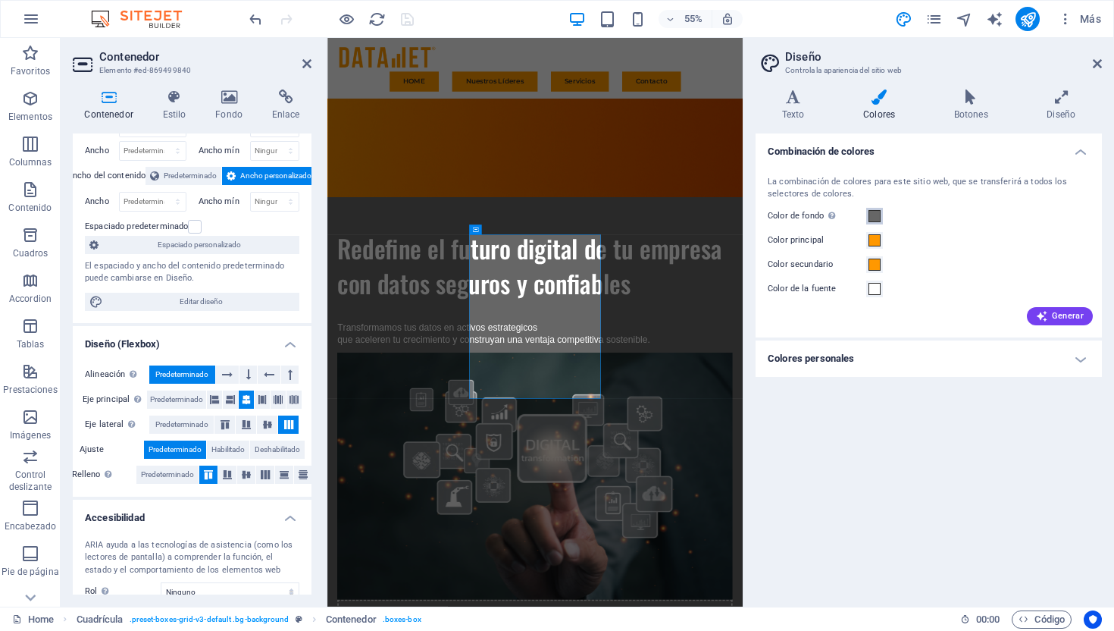
click at [875, 214] on span at bounding box center [875, 216] width 12 height 12
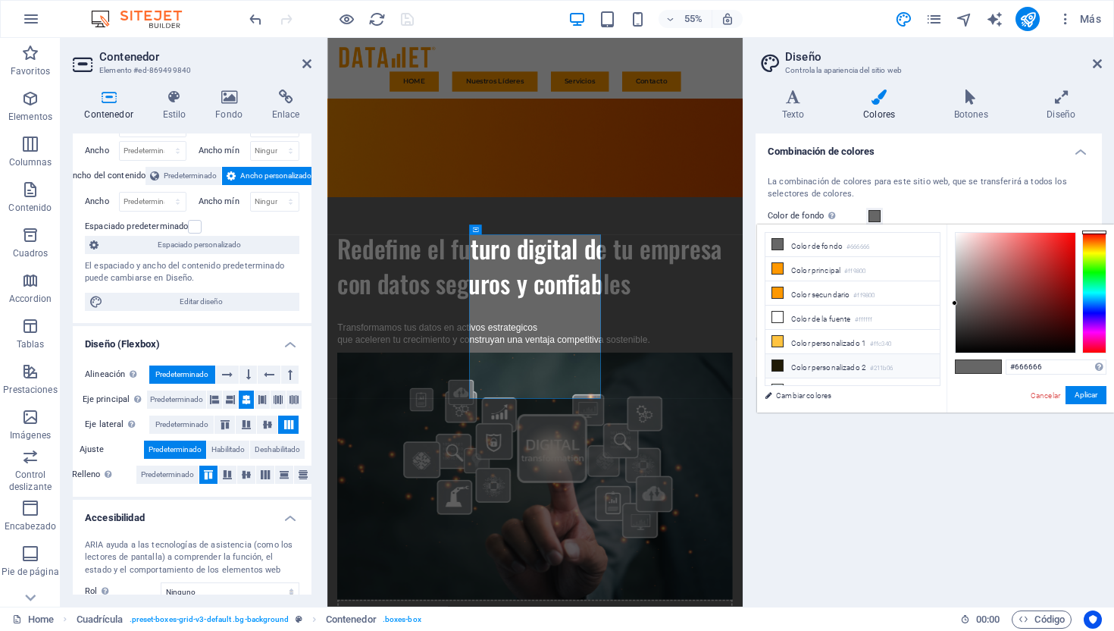
scroll to position [14, 0]
click at [885, 353] on small "#211b06" at bounding box center [881, 354] width 23 height 11
type input "#211b06"
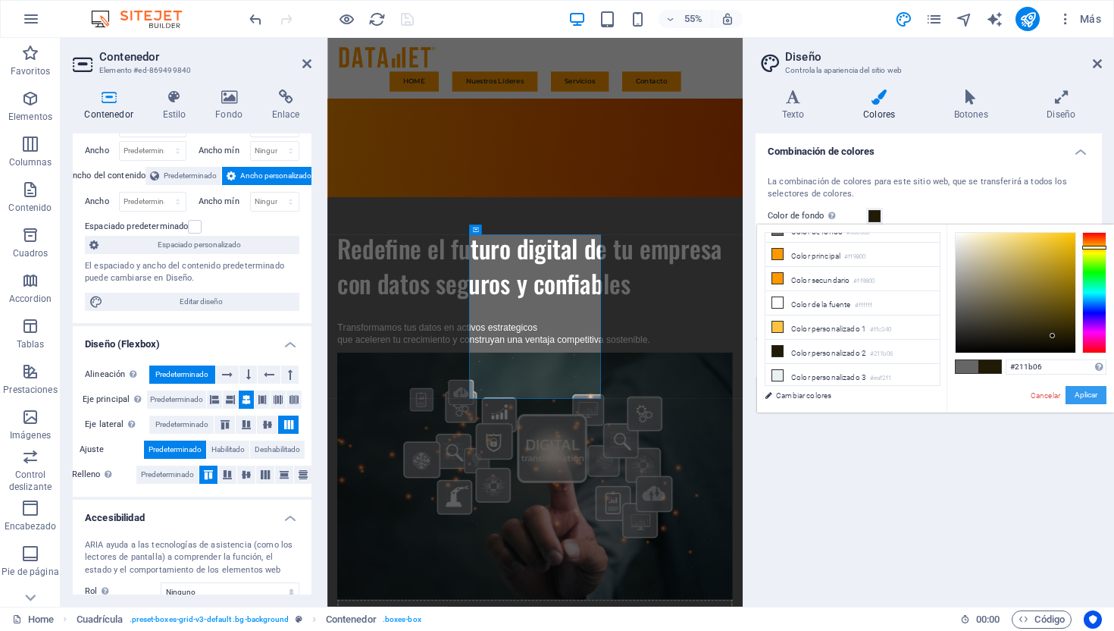
click at [1078, 392] on button "Aplicar" at bounding box center [1086, 395] width 41 height 18
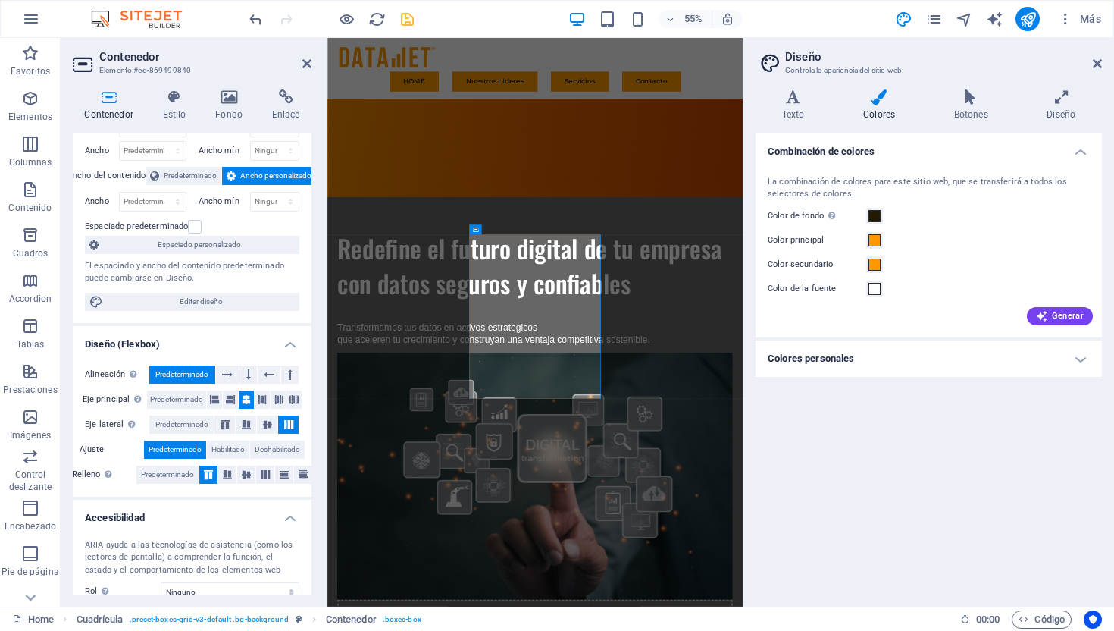
click at [958, 449] on div "Combinación de colores La combinación de colores para este sitio web, que se tr…" at bounding box center [929, 363] width 346 height 461
click at [1095, 65] on icon at bounding box center [1097, 64] width 9 height 12
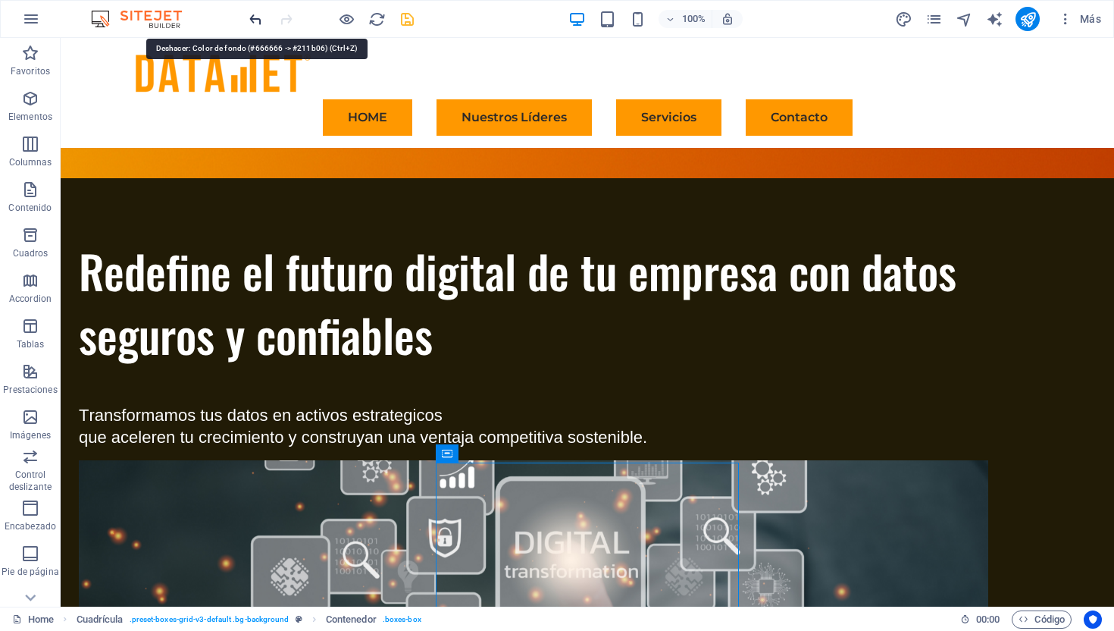
click at [251, 22] on icon "undo" at bounding box center [255, 19] width 17 height 17
